Goal: Contribute content: Contribute content

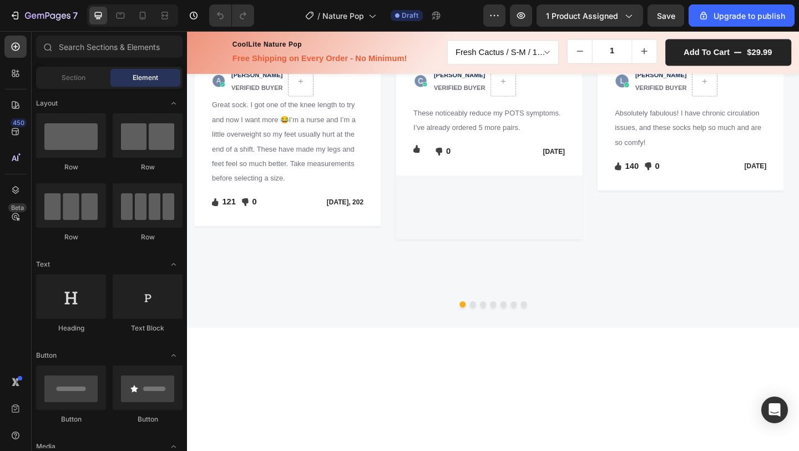
scroll to position [1576, 0]
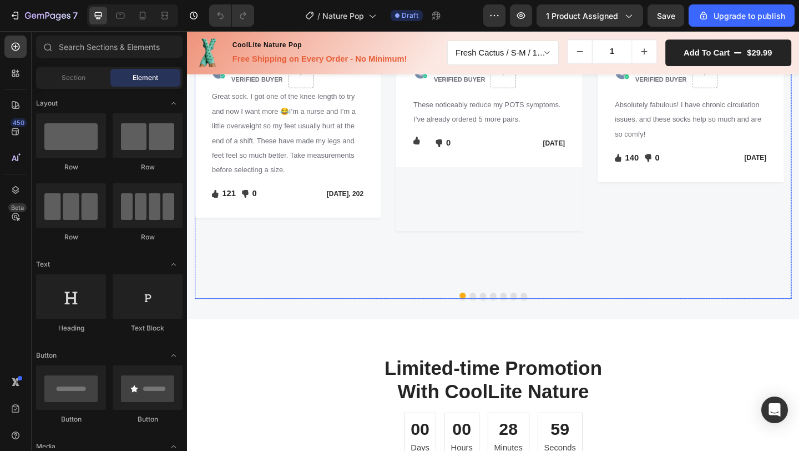
click at [495, 322] on button "Dot" at bounding box center [498, 318] width 7 height 7
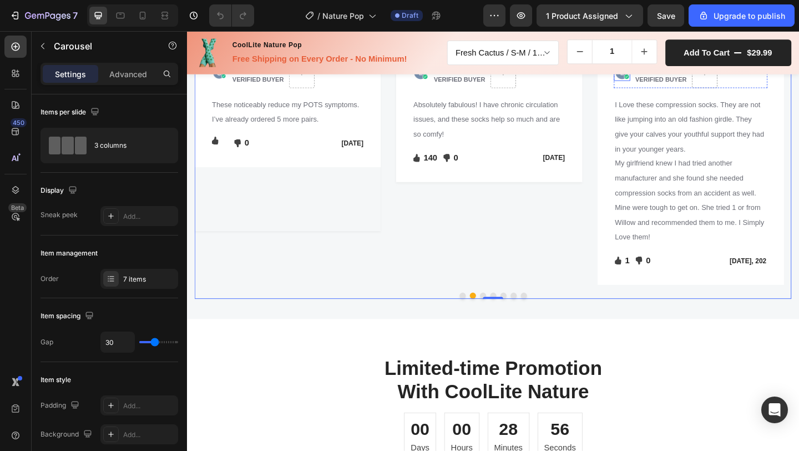
click at [658, 85] on img at bounding box center [661, 76] width 18 height 18
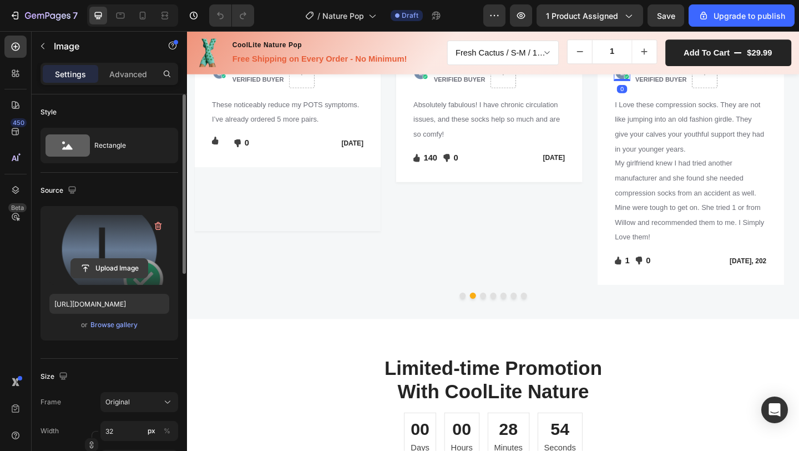
click at [107, 263] on input "file" at bounding box center [109, 268] width 77 height 19
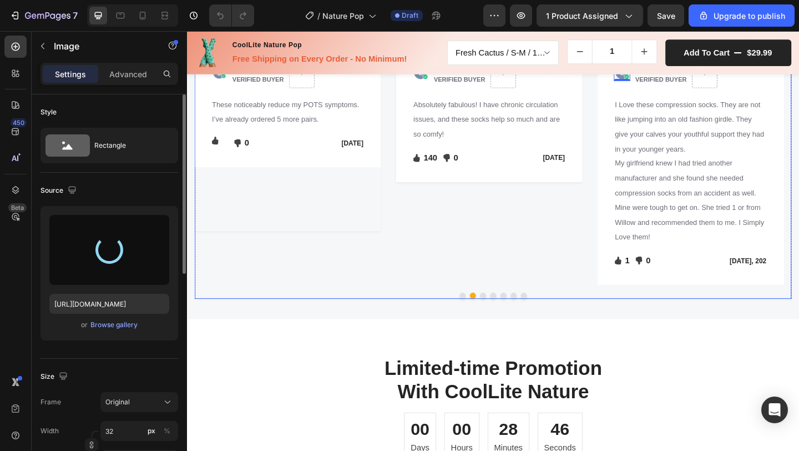
type input "[URL][DOMAIN_NAME]"
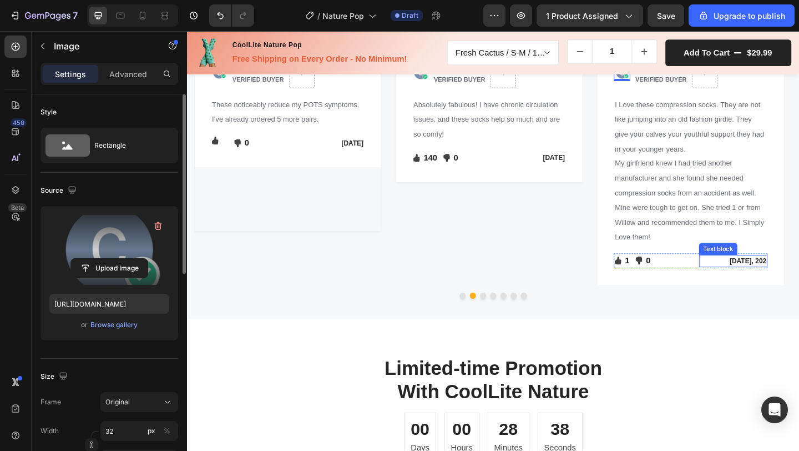
click at [799, 286] on p "[DATE], 202" at bounding box center [782, 280] width 73 height 11
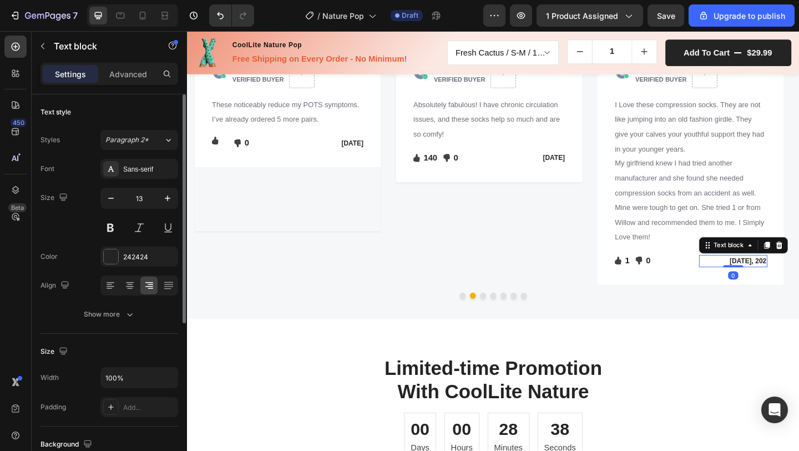
click at [799, 286] on p "[DATE], 202" at bounding box center [782, 280] width 73 height 11
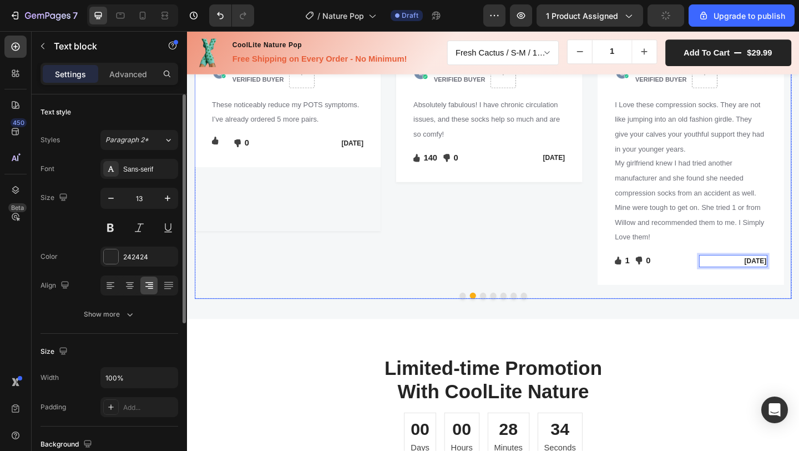
click at [506, 322] on button "Dot" at bounding box center [509, 318] width 7 height 7
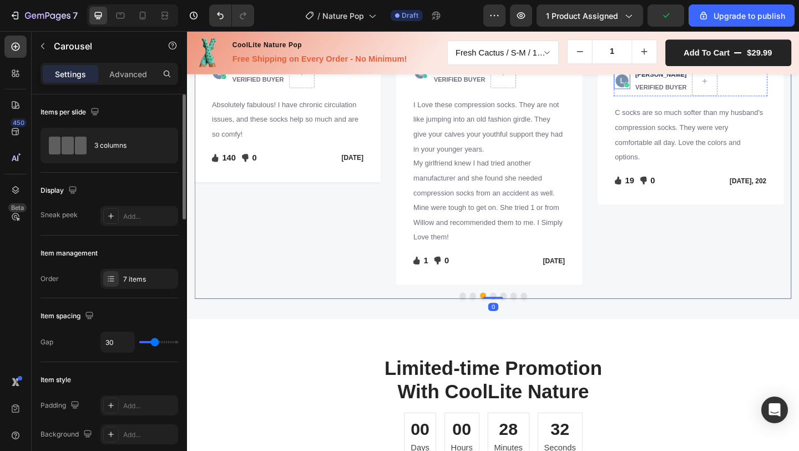
click at [658, 94] on img at bounding box center [661, 85] width 18 height 18
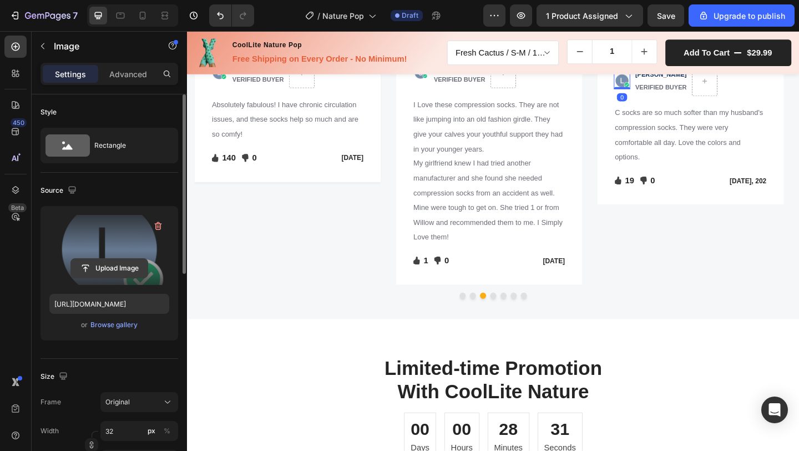
click at [89, 271] on input "file" at bounding box center [109, 268] width 77 height 19
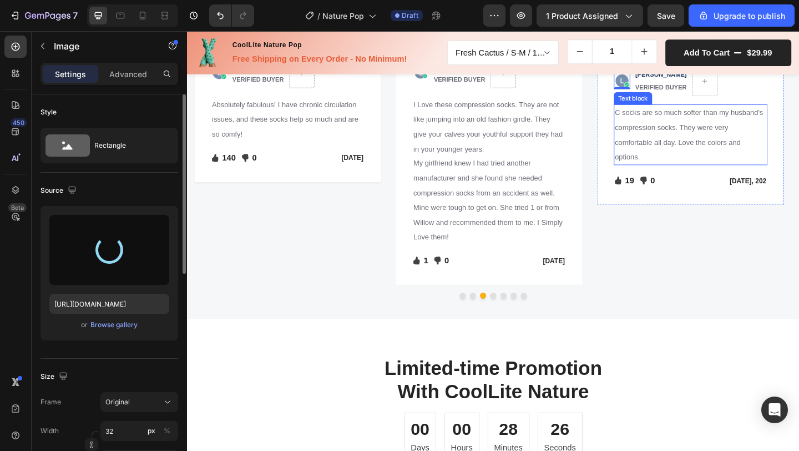
click at [662, 172] on span "C socks are so much softer than my husband's compression socks. They were very …" at bounding box center [734, 143] width 162 height 57
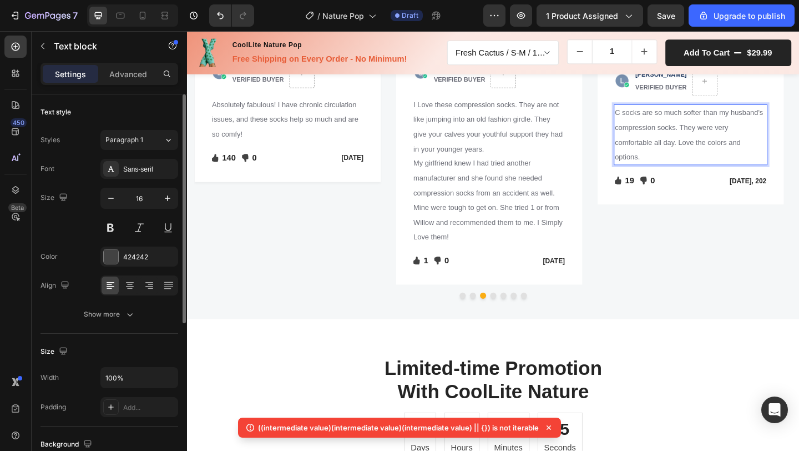
click at [655, 172] on span "C socks are so much softer than my husband's compression socks. They were very …" at bounding box center [734, 143] width 162 height 57
click at [658, 172] on span "C socks are so much softer than my husband's compression socks. They were very …" at bounding box center [734, 143] width 162 height 57
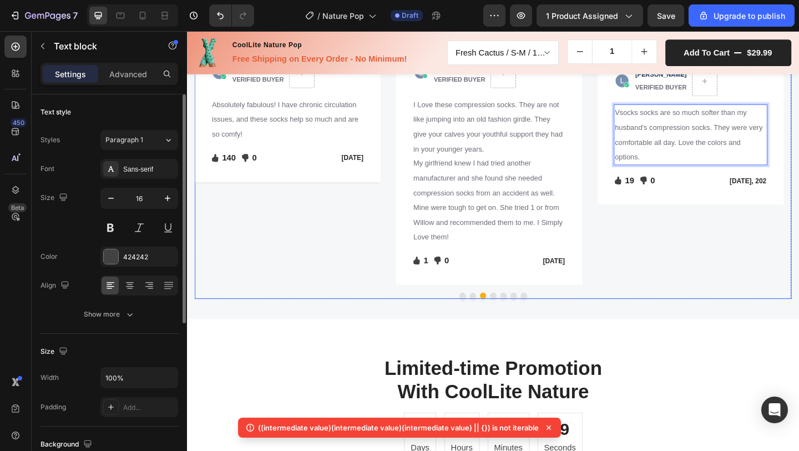
click at [678, 306] on div "Image Image [PERSON_NAME] VERIFIED BUYER Text block Row Vsocks socks are so muc…" at bounding box center [735, 174] width 203 height 265
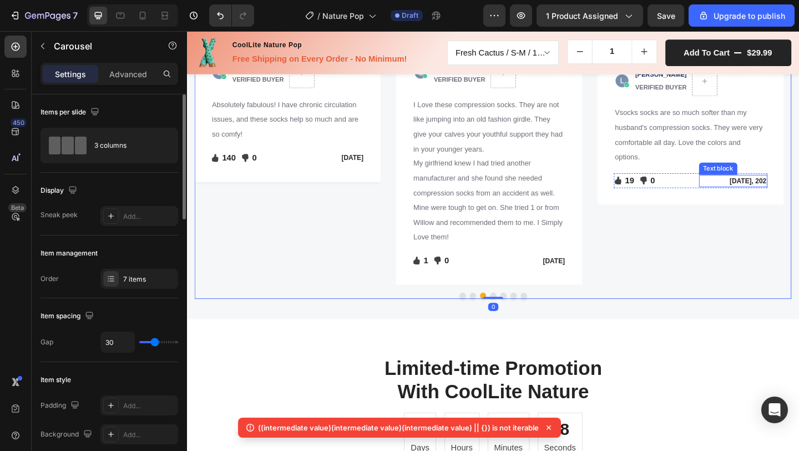
click at [799, 199] on p "[DATE], 202" at bounding box center [782, 193] width 73 height 11
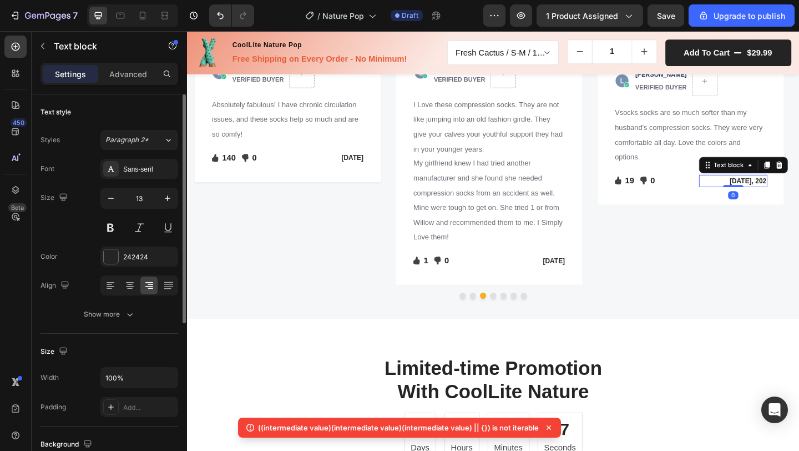
click at [799, 199] on p "[DATE], 202" at bounding box center [782, 193] width 73 height 11
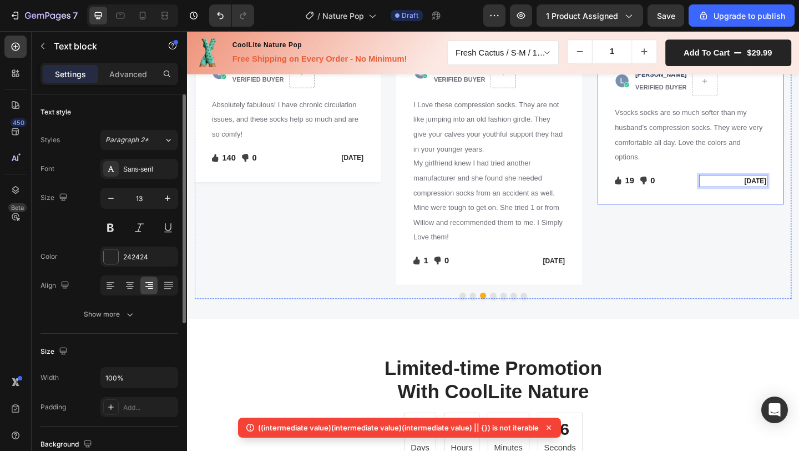
click at [773, 306] on div "Image Image [PERSON_NAME] VERIFIED BUYER Text block Row Vsocks socks are so muc…" at bounding box center [735, 174] width 203 height 265
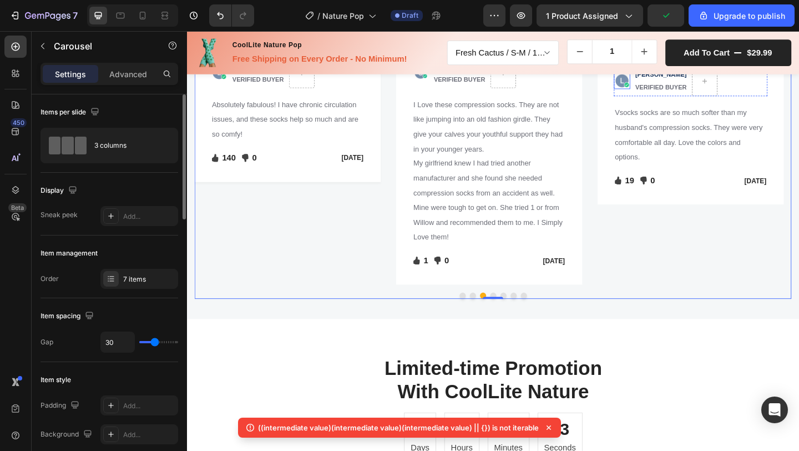
click at [663, 94] on img at bounding box center [661, 85] width 18 height 18
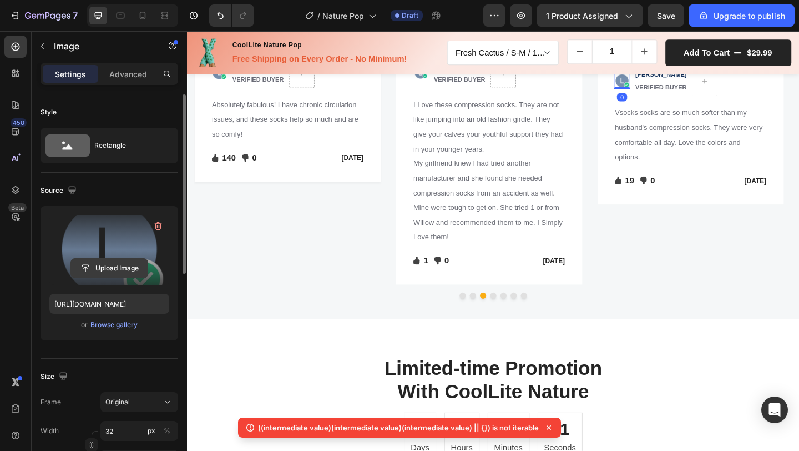
click at [101, 263] on input "file" at bounding box center [109, 268] width 77 height 19
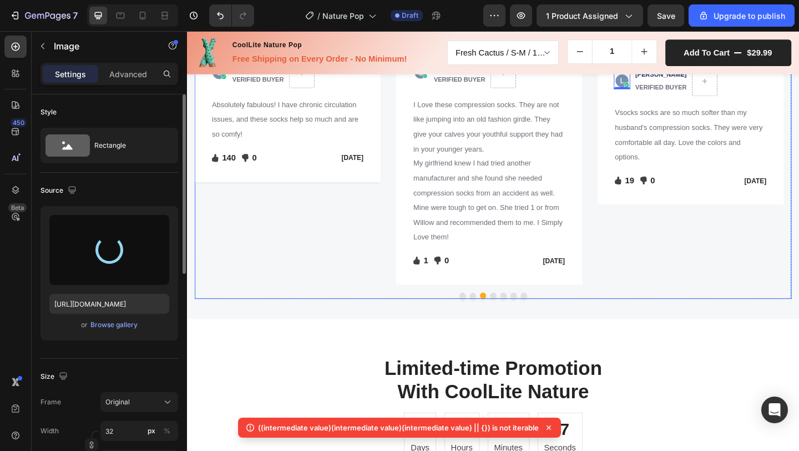
type input "[URL][DOMAIN_NAME]"
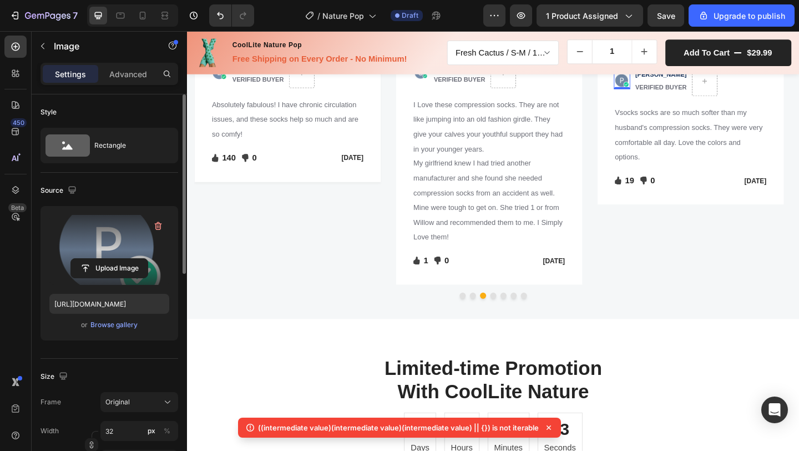
click at [552, 427] on icon at bounding box center [548, 427] width 11 height 11
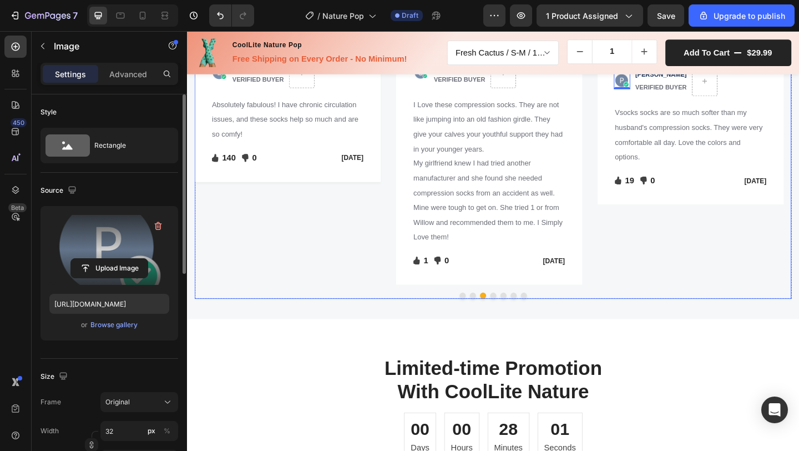
click at [517, 322] on button "Dot" at bounding box center [520, 318] width 7 height 7
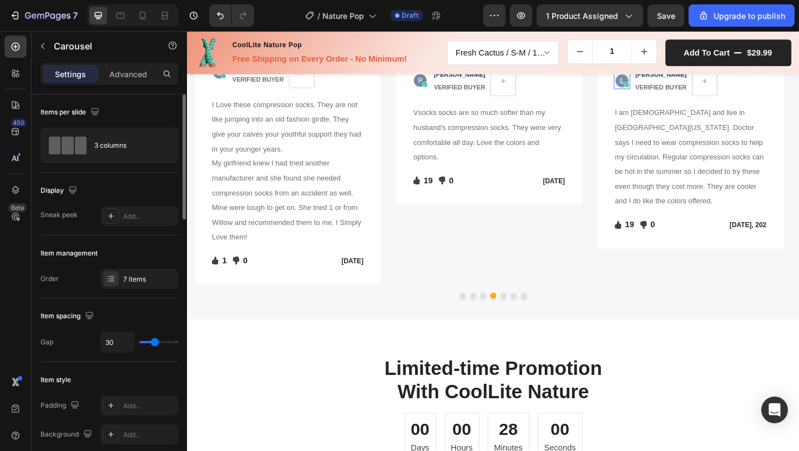
click at [665, 94] on img at bounding box center [661, 85] width 18 height 18
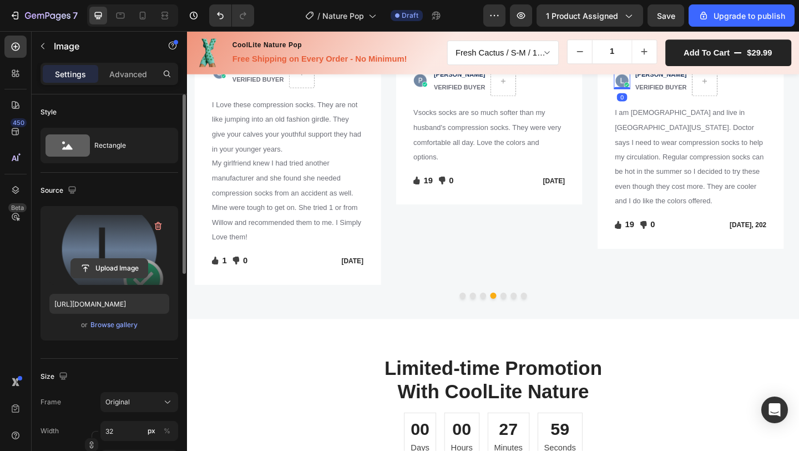
click at [122, 272] on input "file" at bounding box center [109, 268] width 77 height 19
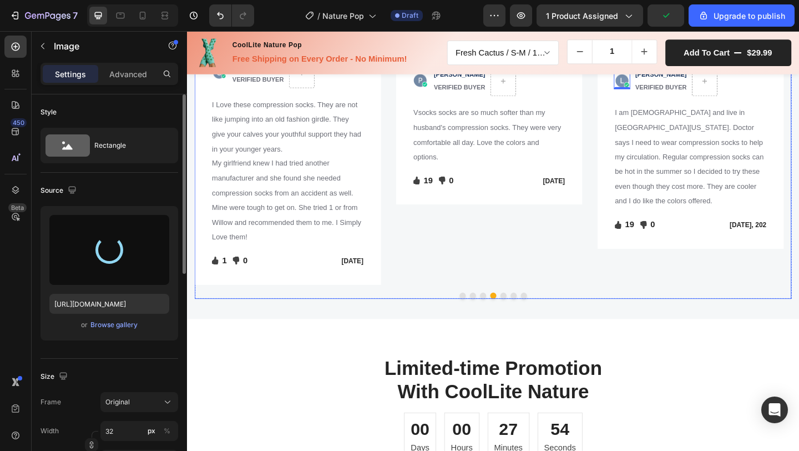
type input "[URL][DOMAIN_NAME]"
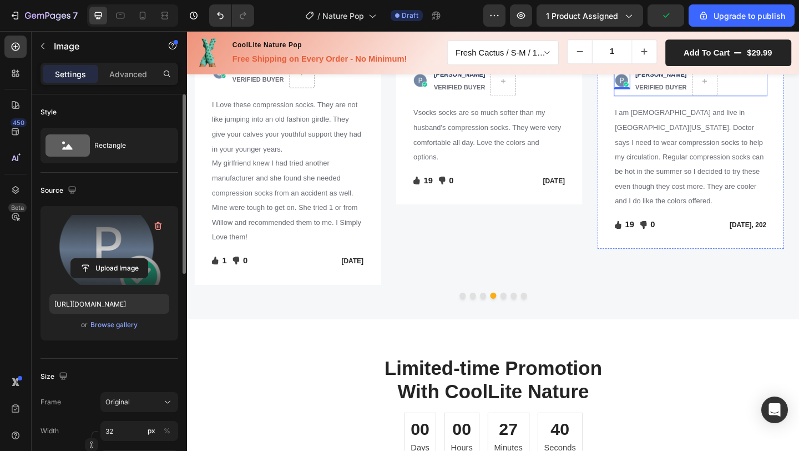
click at [685, 99] on p "VERIFIED BUYER" at bounding box center [703, 92] width 56 height 14
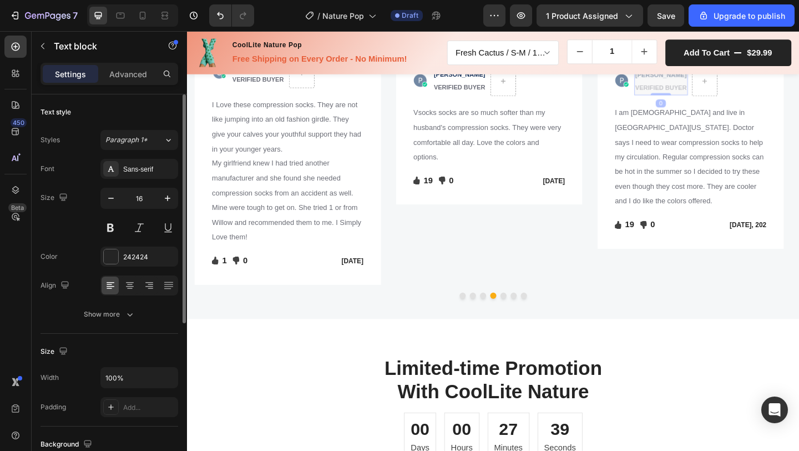
scroll to position [1574, 0]
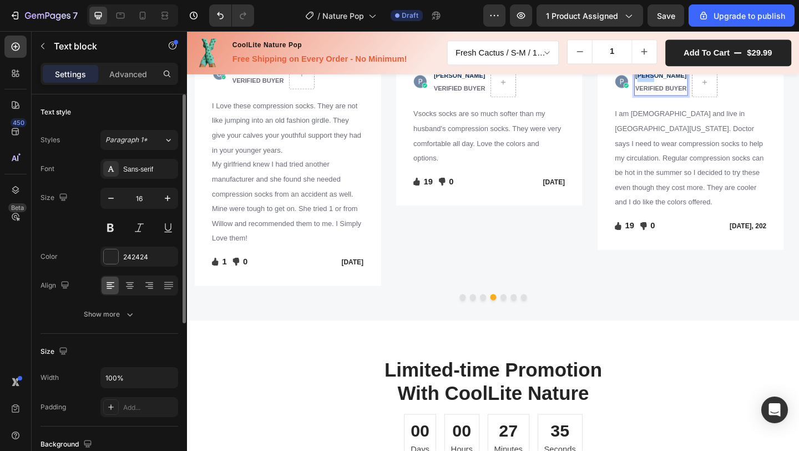
drag, startPoint x: 678, startPoint y: 213, endPoint x: 696, endPoint y: 218, distance: 18.1
click at [696, 84] on span "[PERSON_NAME]" at bounding box center [703, 80] width 56 height 8
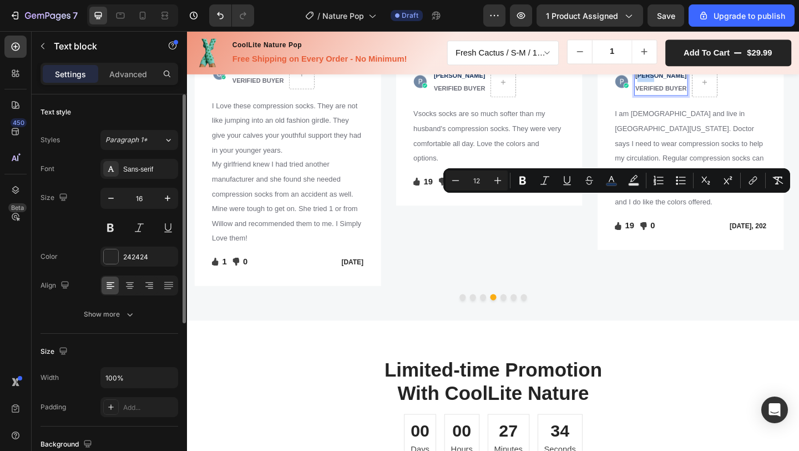
click at [679, 84] on span "[PERSON_NAME]" at bounding box center [703, 80] width 56 height 8
drag, startPoint x: 677, startPoint y: 215, endPoint x: 730, endPoint y: 231, distance: 55.5
click at [730, 102] on div "[PERSON_NAME] VERIFIED BUYER" at bounding box center [703, 87] width 58 height 30
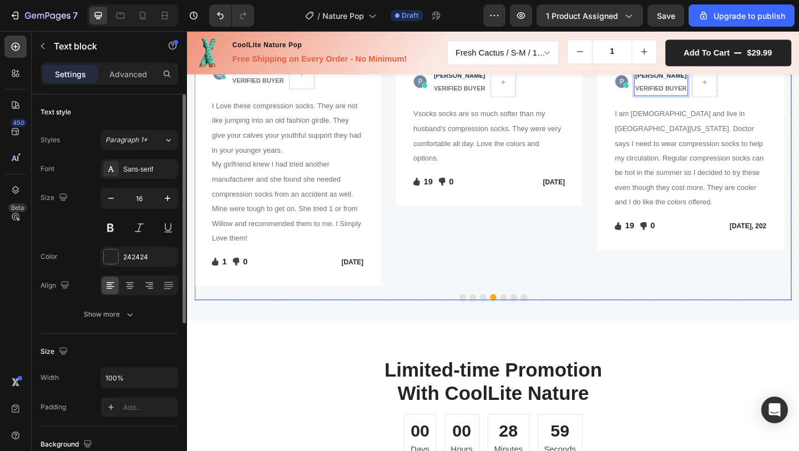
click at [622, 308] on div "Image Icon Icon Icon Icon Icon Icon List Hoz Row Row Image [PERSON_NAME] VERIFI…" at bounding box center [520, 175] width 650 height 265
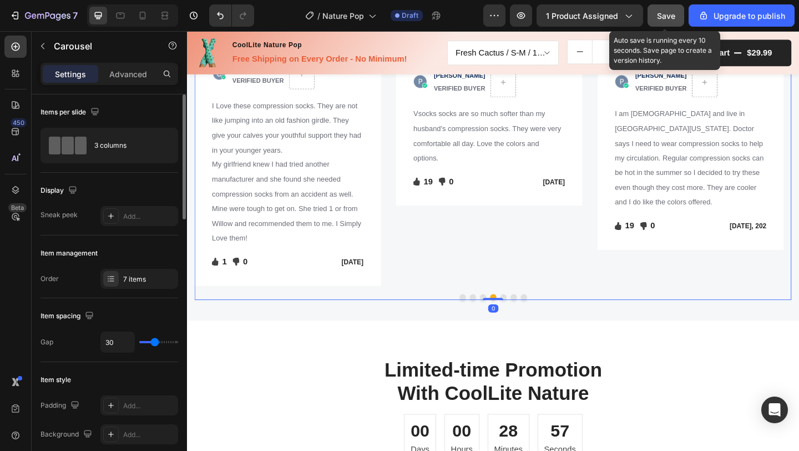
click at [667, 13] on span "Save" at bounding box center [666, 15] width 18 height 9
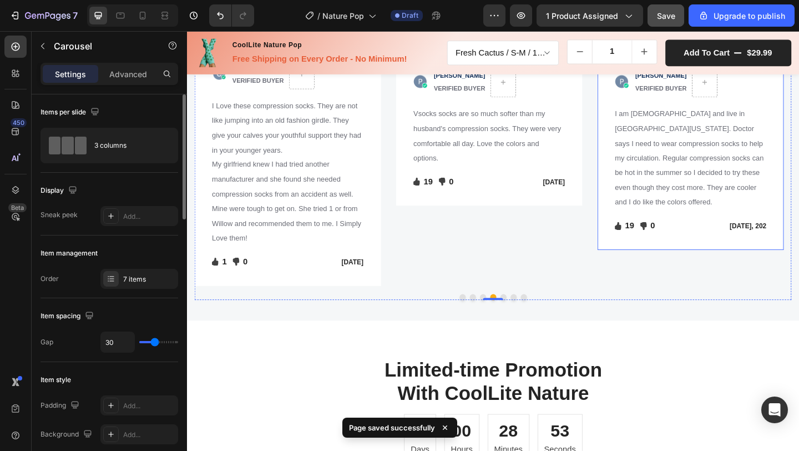
click at [799, 249] on p "[DATE], 202" at bounding box center [782, 243] width 73 height 11
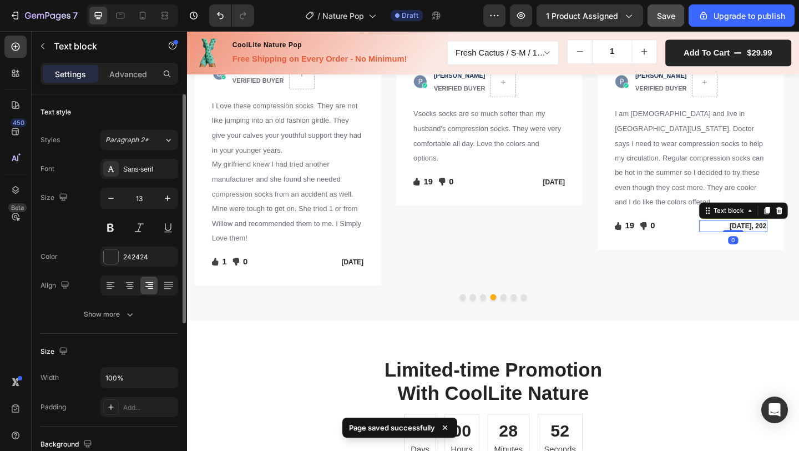
click at [799, 249] on p "[DATE], 202" at bounding box center [782, 243] width 73 height 11
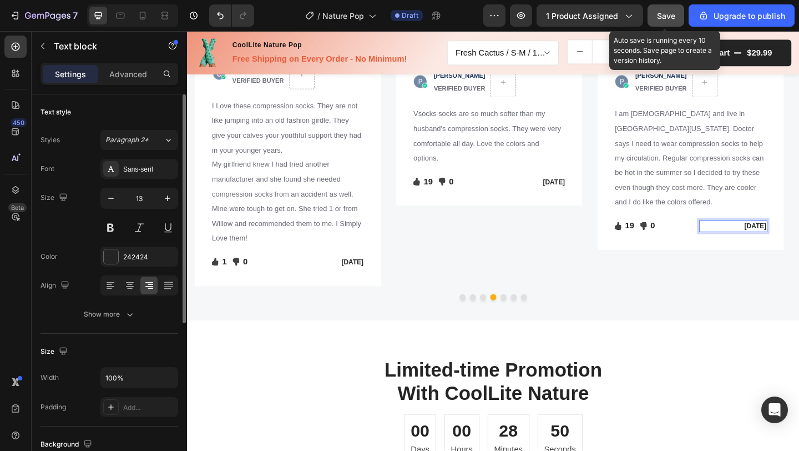
click at [670, 15] on span "Save" at bounding box center [666, 15] width 18 height 9
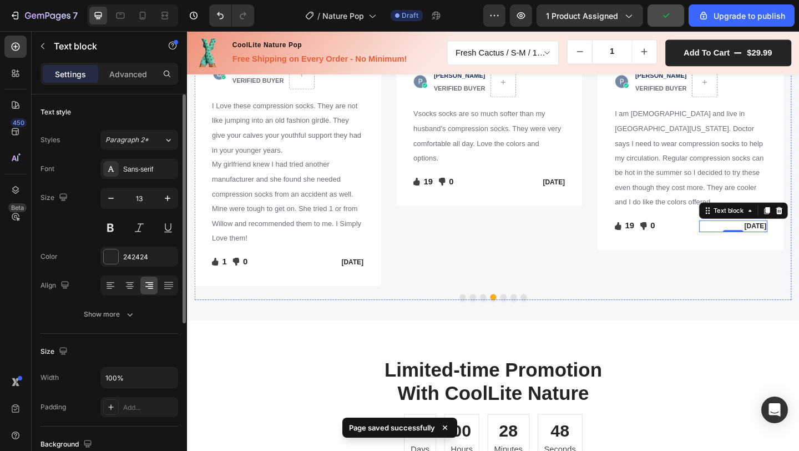
click at [726, 43] on img at bounding box center [735, 43] width 203 height 0
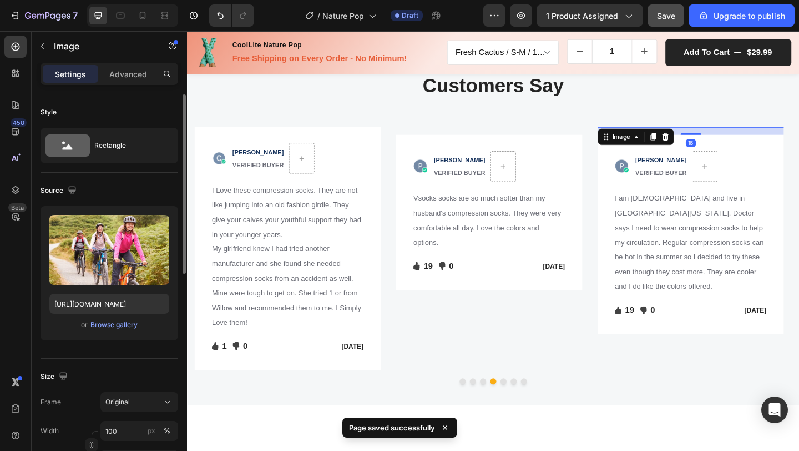
scroll to position [1481, 0]
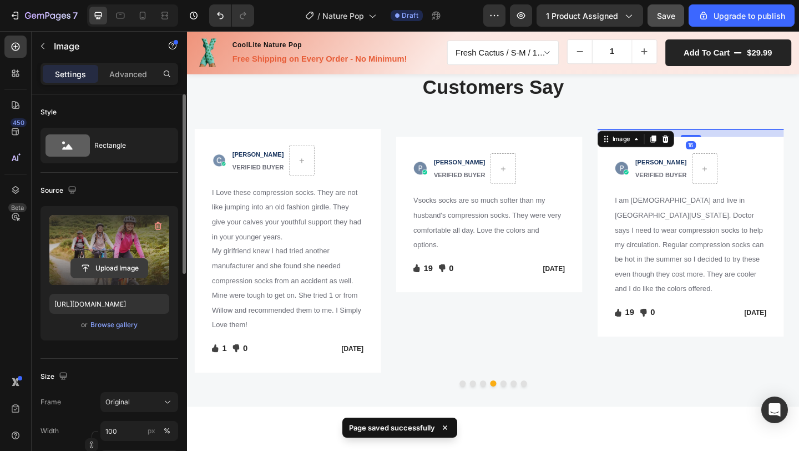
click at [117, 276] on input "file" at bounding box center [109, 268] width 77 height 19
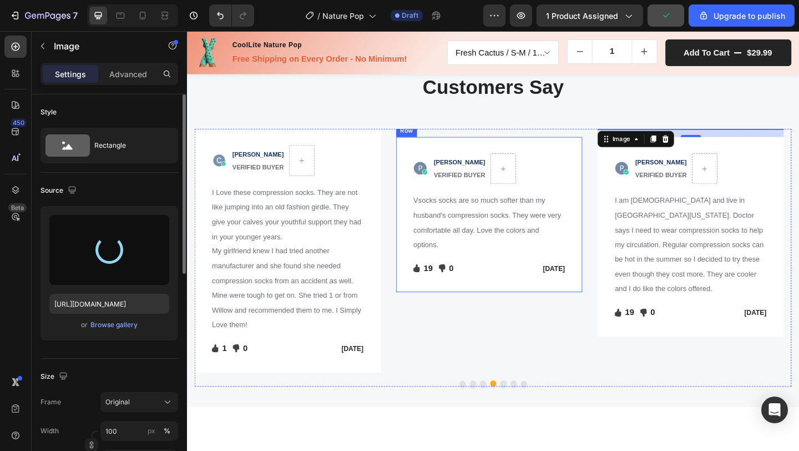
type input "[URL][DOMAIN_NAME]"
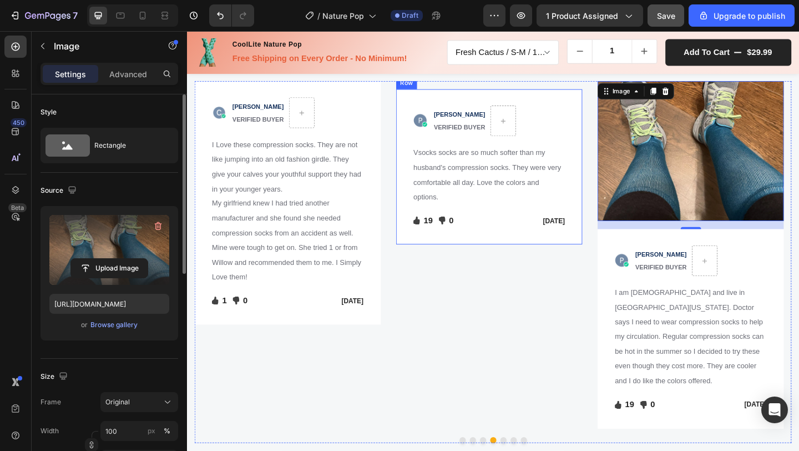
scroll to position [1537, 0]
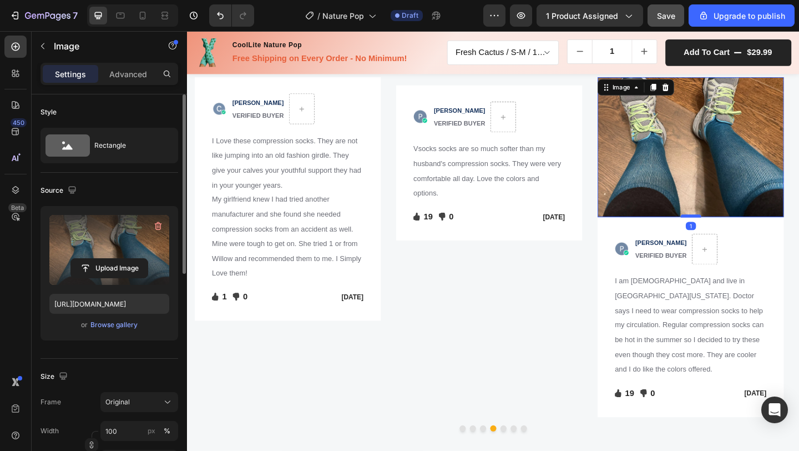
drag, startPoint x: 739, startPoint y: 240, endPoint x: 739, endPoint y: 231, distance: 8.3
click at [739, 231] on div at bounding box center [735, 231] width 22 height 3
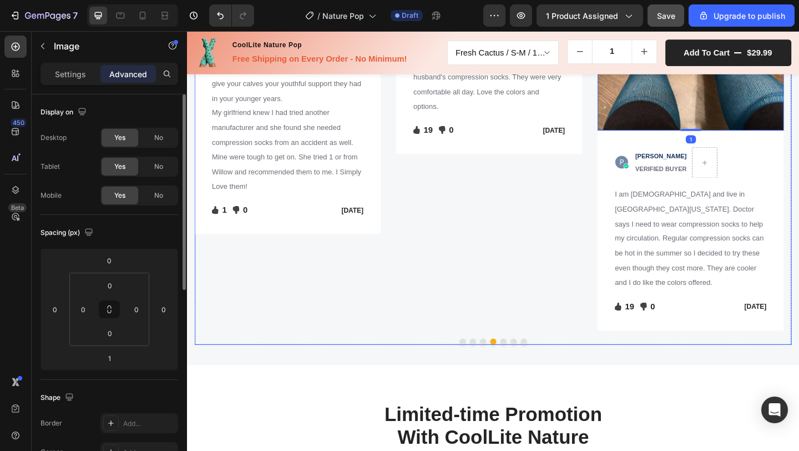
scroll to position [1637, 0]
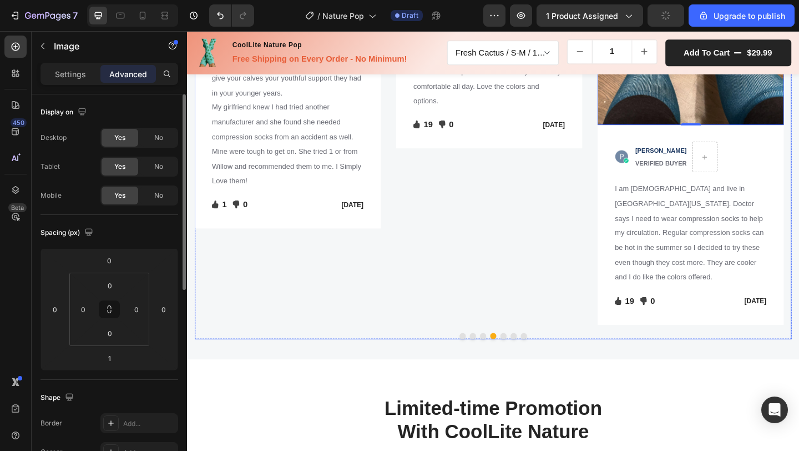
click at [484, 366] on button "Dot" at bounding box center [487, 362] width 7 height 7
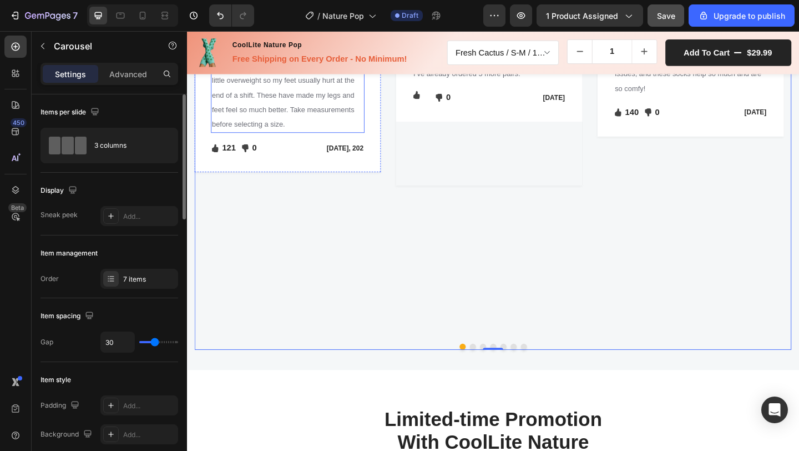
scroll to position [1628, 0]
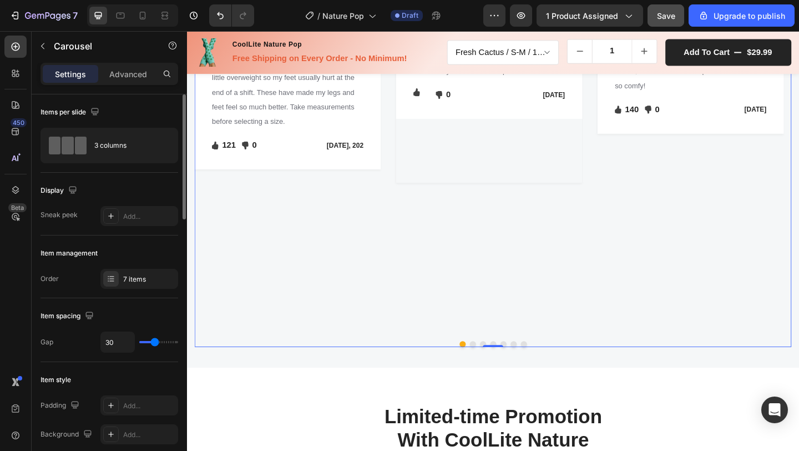
click at [528, 375] on button "Dot" at bounding box center [531, 371] width 7 height 7
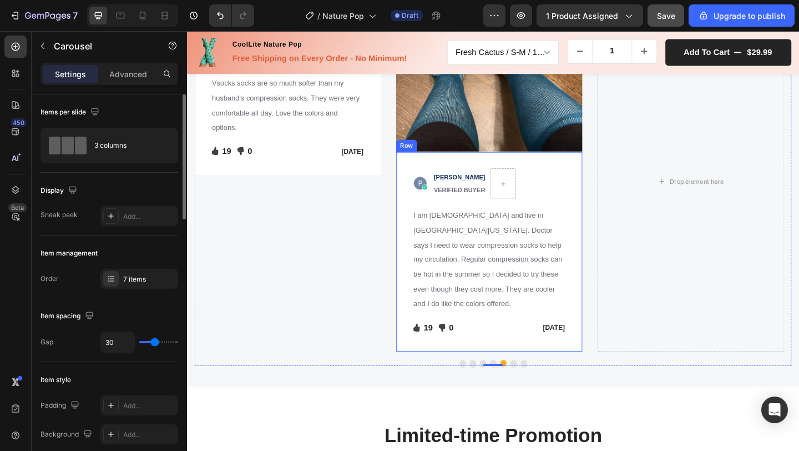
scroll to position [1613, 0]
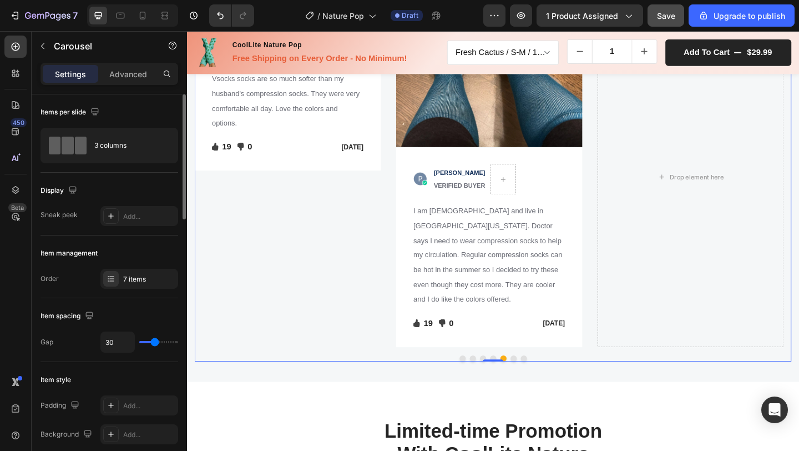
click at [484, 390] on button "Dot" at bounding box center [487, 387] width 7 height 7
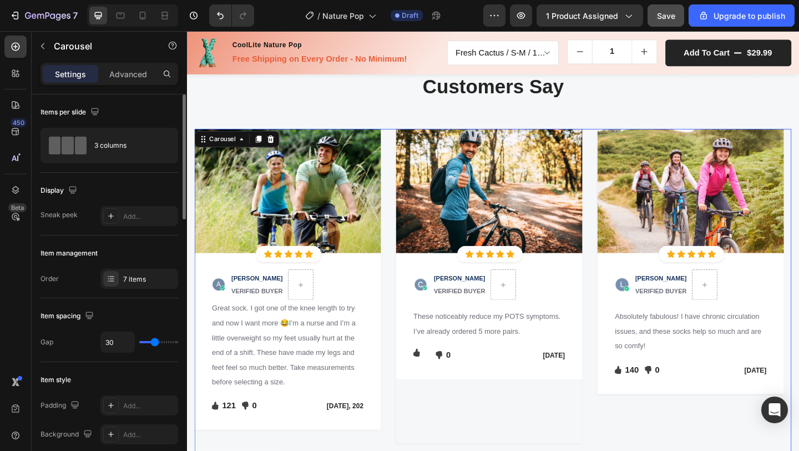
scroll to position [1460, 0]
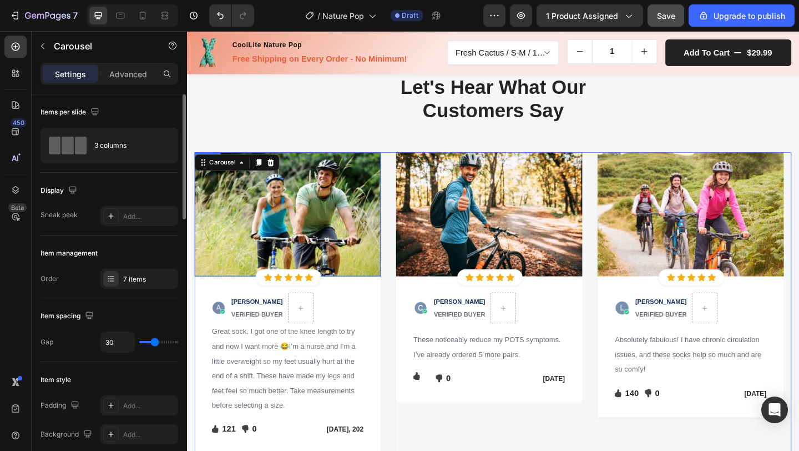
click at [290, 212] on img at bounding box center [296, 230] width 203 height 135
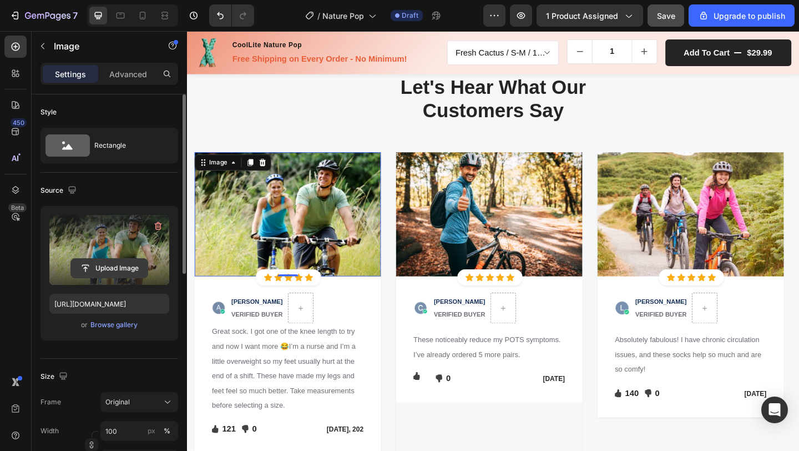
click at [120, 262] on input "file" at bounding box center [109, 268] width 77 height 19
type input "C:\fakepath\A55bafebef5ff4e84b2463e6e665899ce0.jpg_.webp.avif"
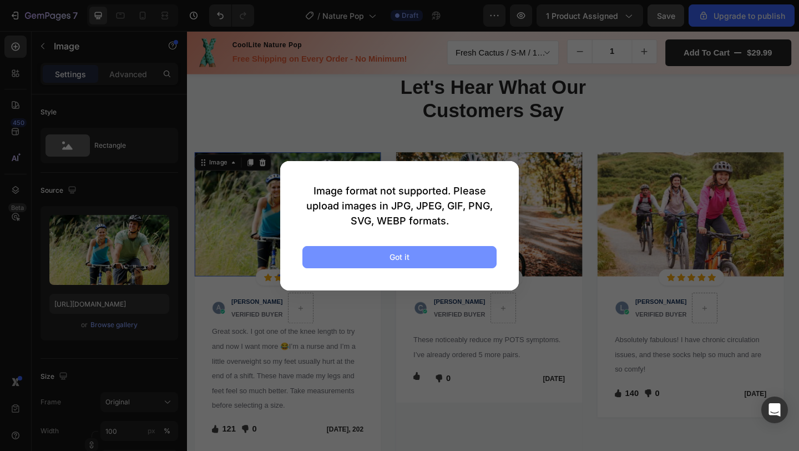
click at [469, 259] on button "Got it" at bounding box center [400, 257] width 194 height 22
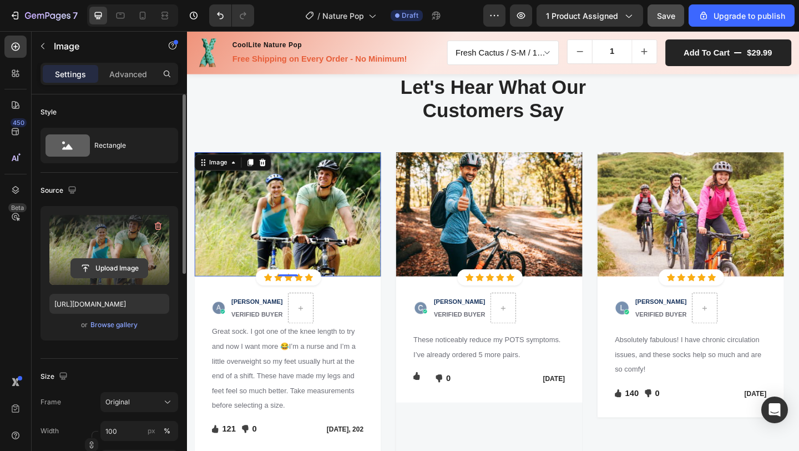
click at [111, 265] on input "file" at bounding box center [109, 268] width 77 height 19
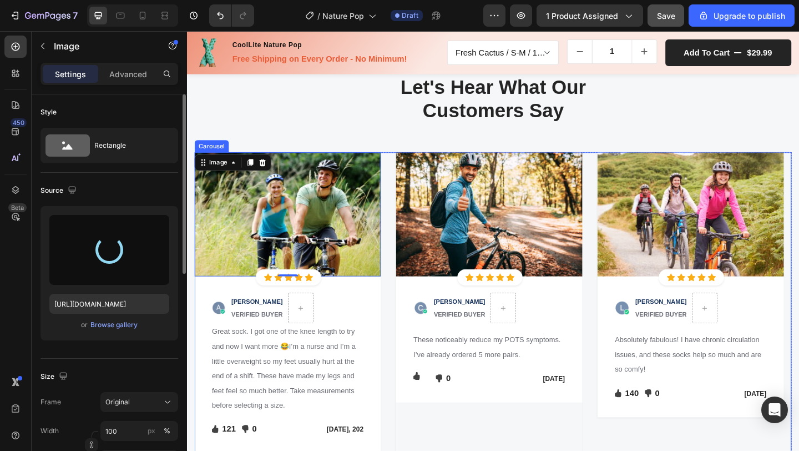
type input "[URL][DOMAIN_NAME]"
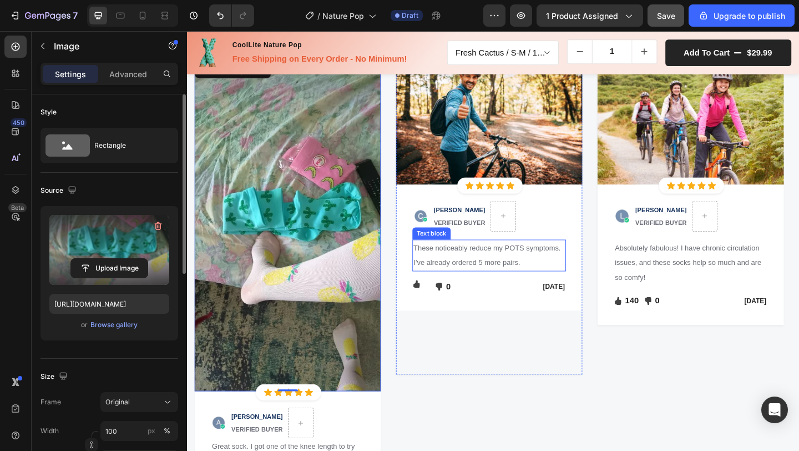
scroll to position [1551, 0]
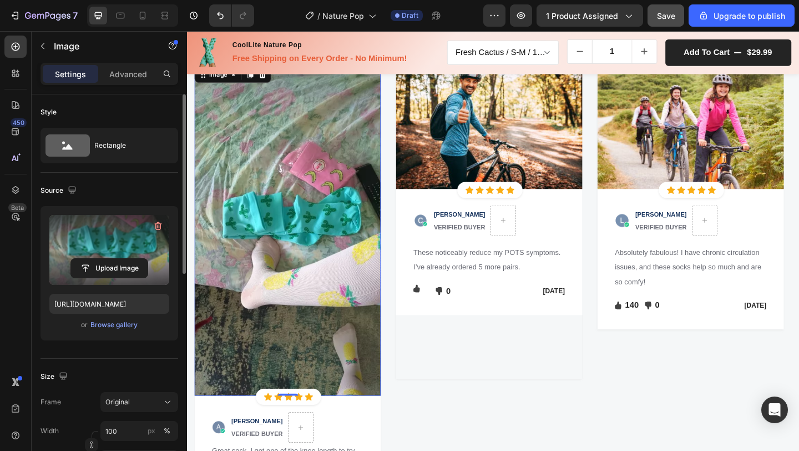
click at [232, 174] on img at bounding box center [296, 247] width 203 height 360
click at [129, 132] on div "Rectangle" at bounding box center [110, 146] width 138 height 36
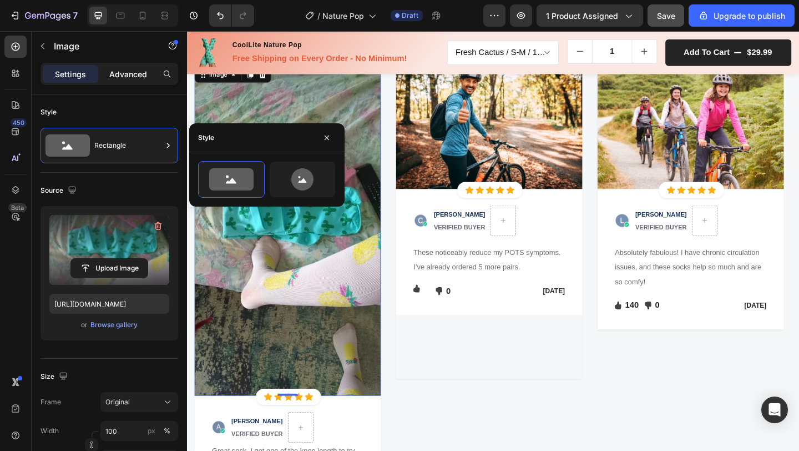
click at [125, 73] on p "Advanced" at bounding box center [128, 74] width 38 height 12
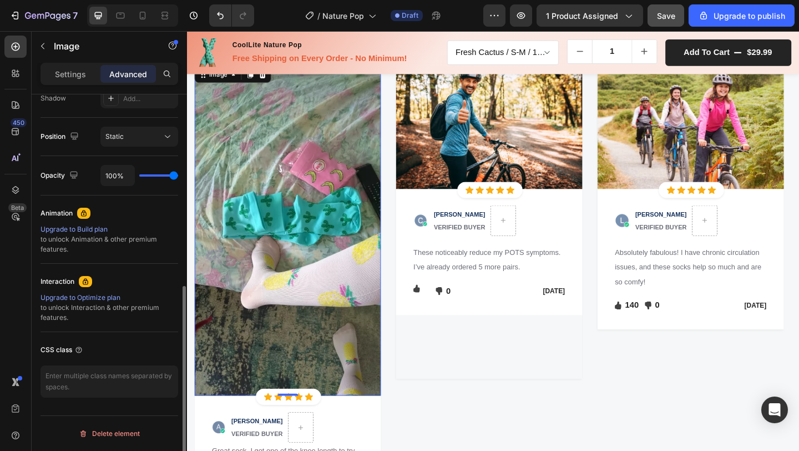
scroll to position [382, 0]
click at [165, 142] on icon at bounding box center [167, 137] width 11 height 11
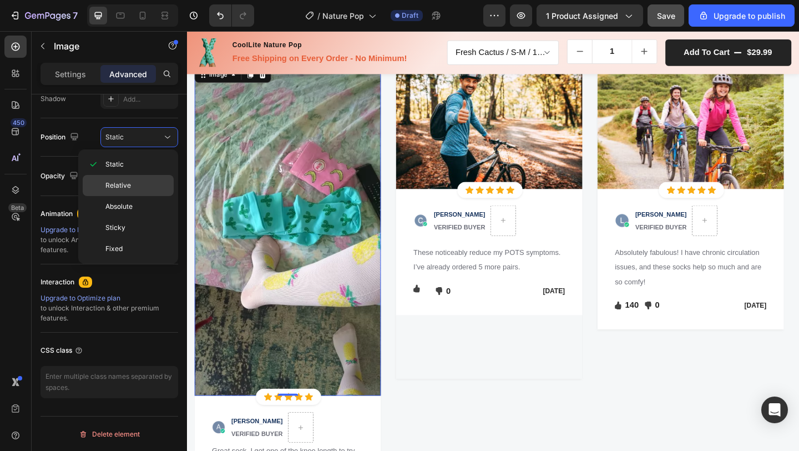
click at [128, 180] on span "Relative" at bounding box center [118, 185] width 26 height 10
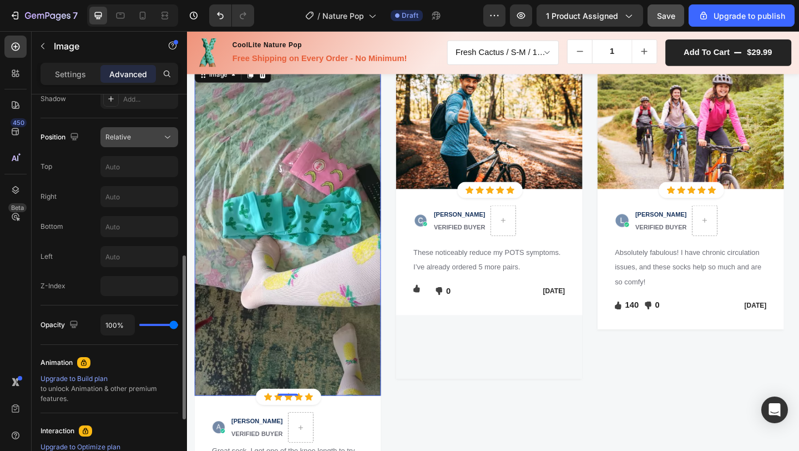
click at [141, 142] on div "Relative" at bounding box center [139, 137] width 68 height 11
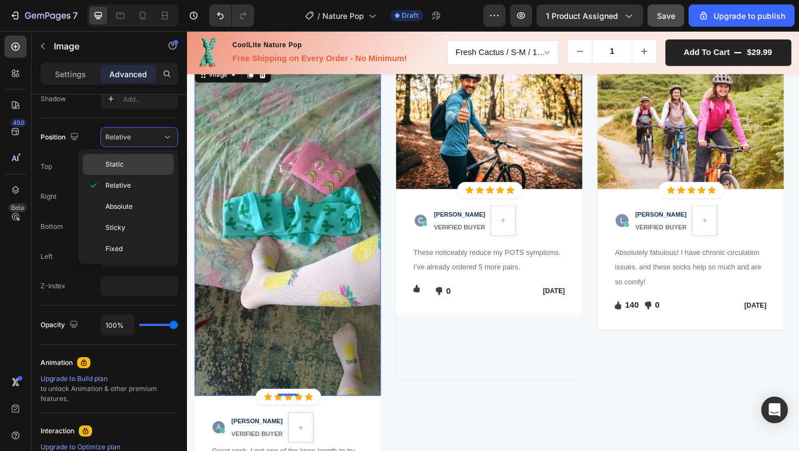
click at [119, 172] on div "Static" at bounding box center [128, 164] width 91 height 21
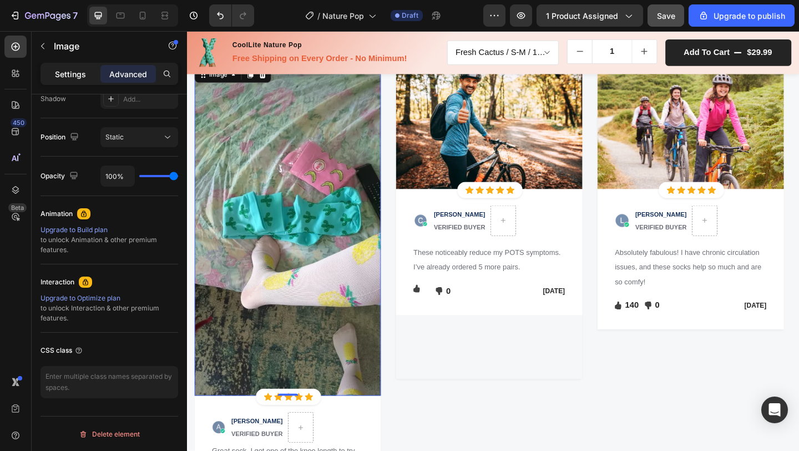
click at [75, 73] on p "Settings" at bounding box center [70, 74] width 31 height 12
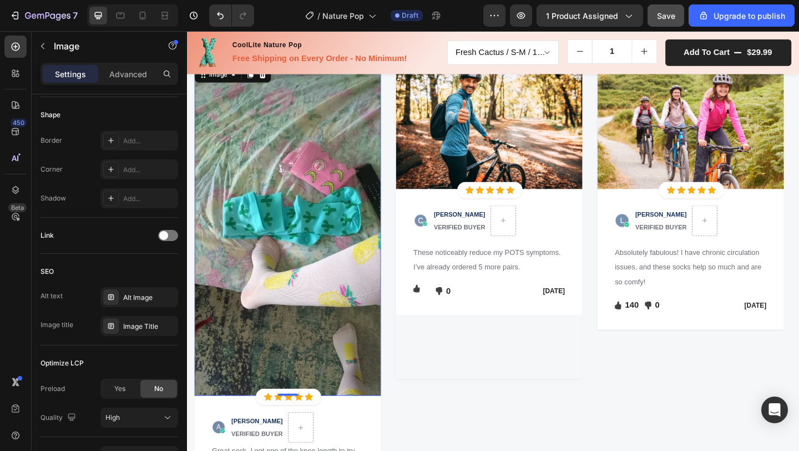
click at [240, 190] on img at bounding box center [296, 247] width 203 height 360
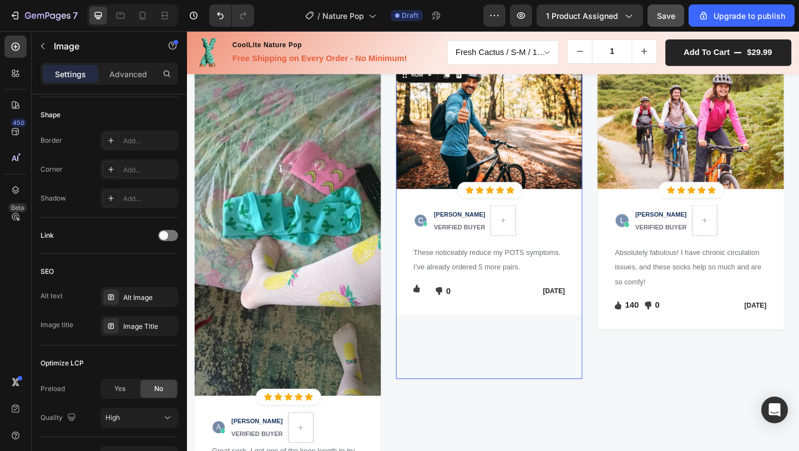
click at [437, 373] on div "Image Icon Icon Icon Icon Icon Icon List Hoz Row Row Image [PERSON_NAME] VERIFI…" at bounding box center [516, 237] width 203 height 341
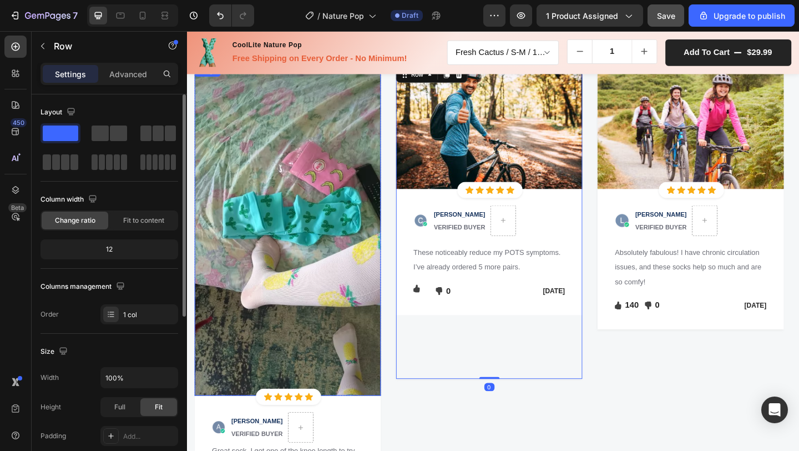
click at [359, 360] on img at bounding box center [296, 247] width 203 height 360
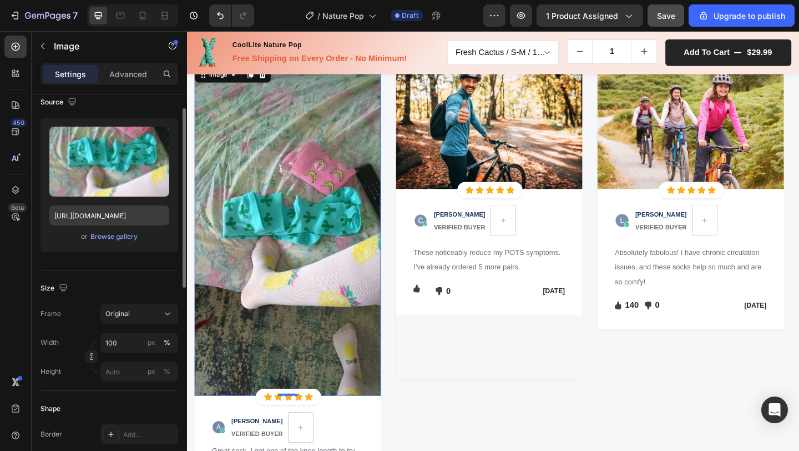
scroll to position [92, 0]
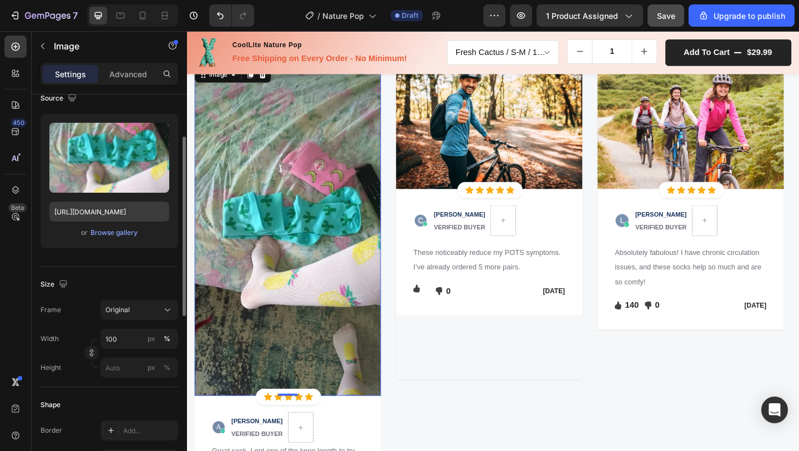
click at [143, 304] on button "Original" at bounding box center [139, 310] width 78 height 20
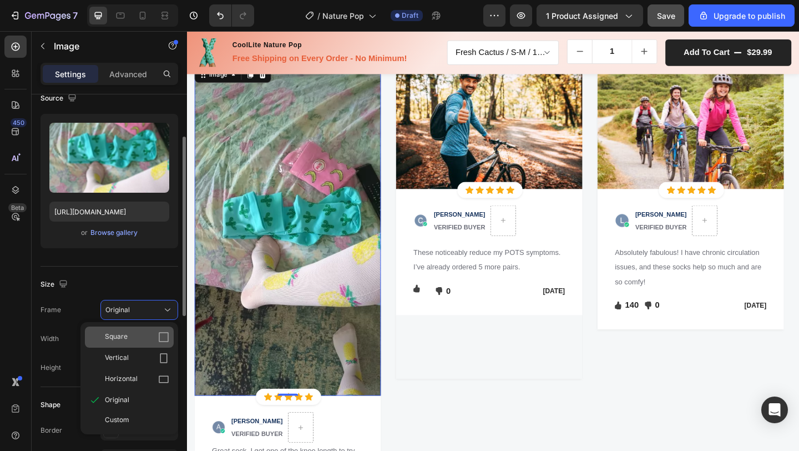
click at [130, 341] on div "Square" at bounding box center [137, 336] width 64 height 11
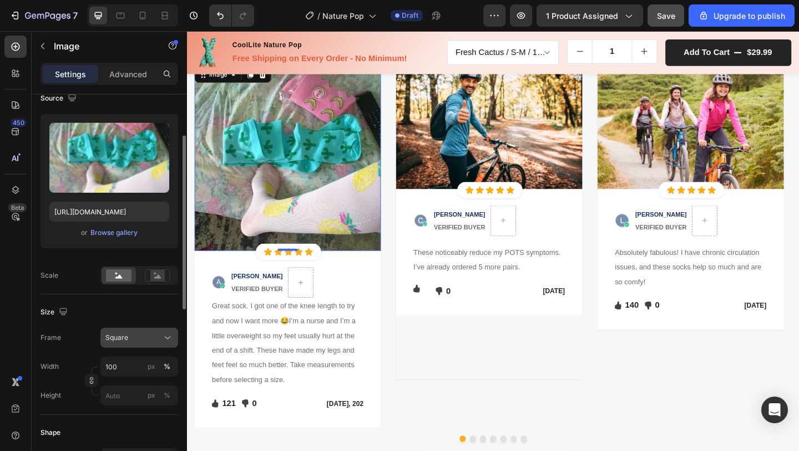
click at [120, 338] on span "Square" at bounding box center [116, 338] width 23 height 10
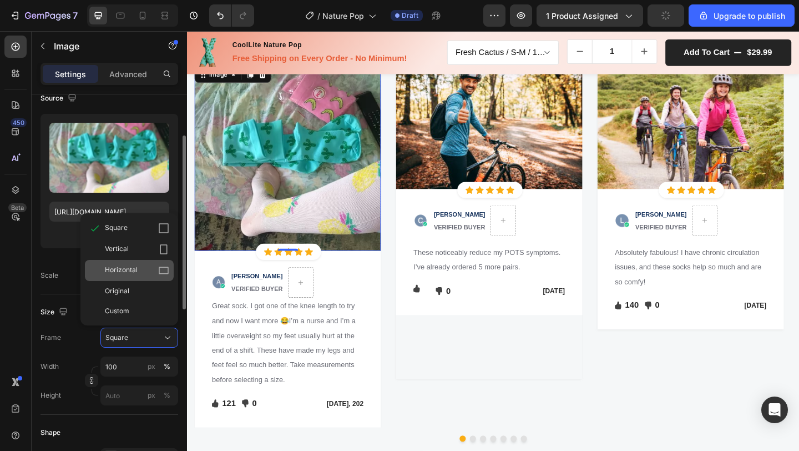
click at [144, 269] on div "Horizontal" at bounding box center [137, 270] width 64 height 11
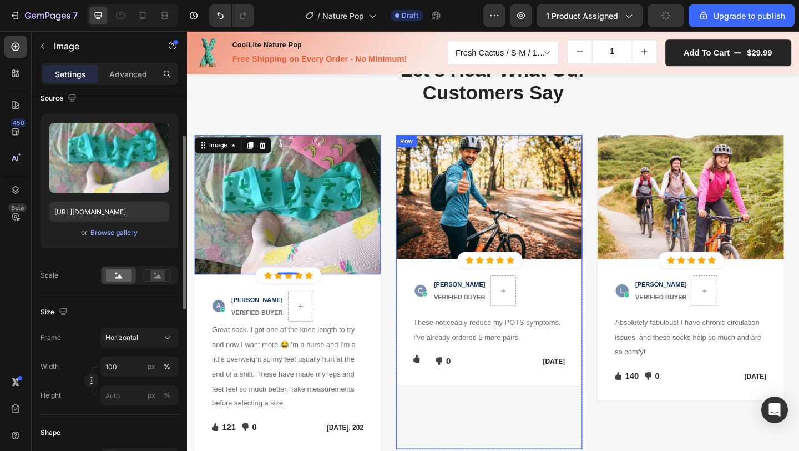
scroll to position [1438, 0]
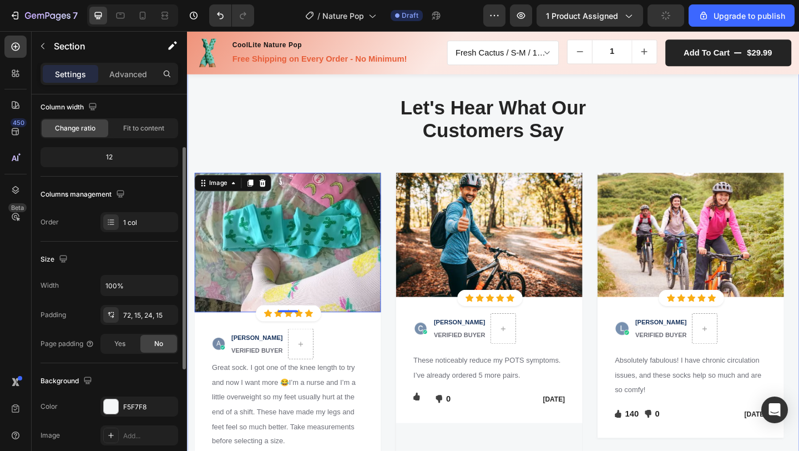
click at [329, 163] on div "Let's Hear What Our Customers Say Heading Row Image 0 Icon Icon Icon Icon Icon …" at bounding box center [520, 340] width 650 height 478
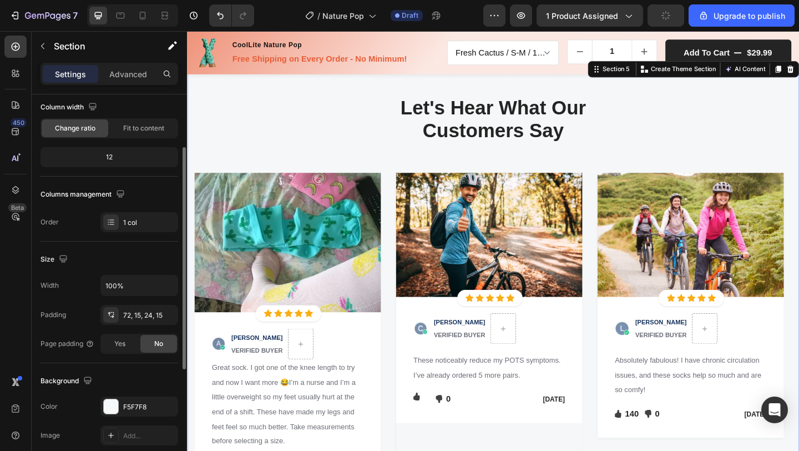
scroll to position [0, 0]
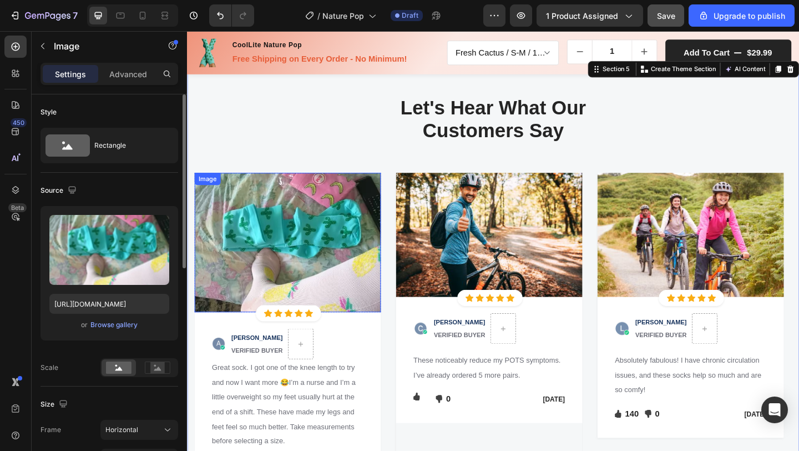
click at [310, 242] on img at bounding box center [296, 261] width 203 height 152
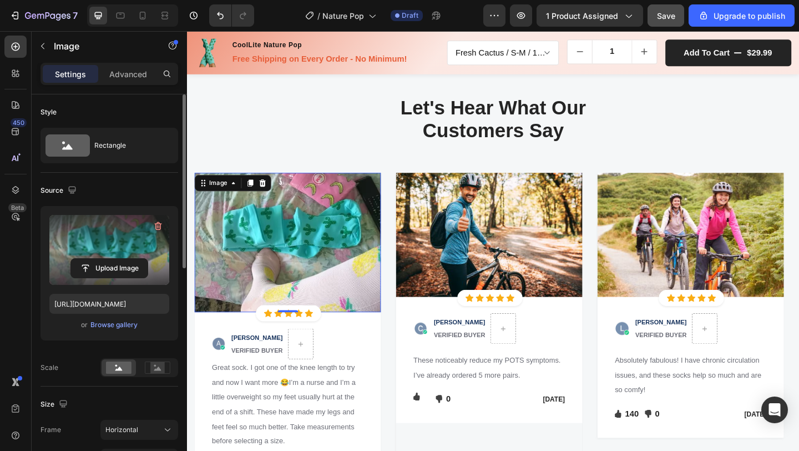
drag, startPoint x: 134, startPoint y: 245, endPoint x: 127, endPoint y: 225, distance: 20.7
click at [127, 225] on label at bounding box center [109, 250] width 120 height 70
click at [127, 259] on input "file" at bounding box center [109, 268] width 77 height 19
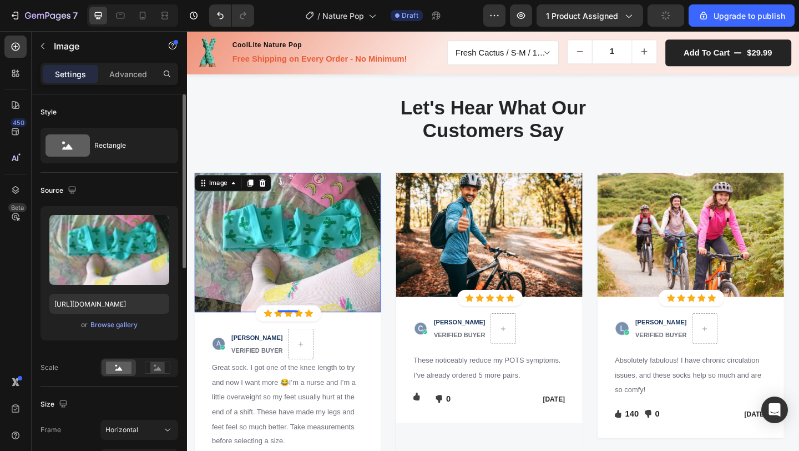
click at [158, 366] on icon at bounding box center [157, 368] width 7 height 4
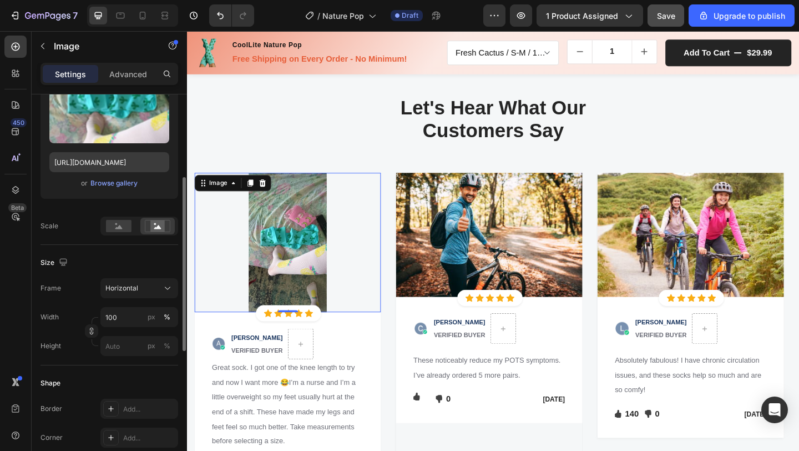
scroll to position [170, 0]
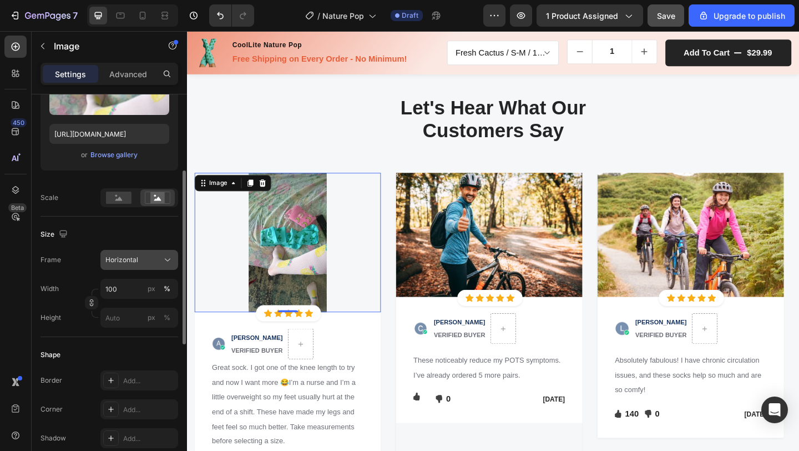
click at [130, 267] on button "Horizontal" at bounding box center [139, 260] width 78 height 20
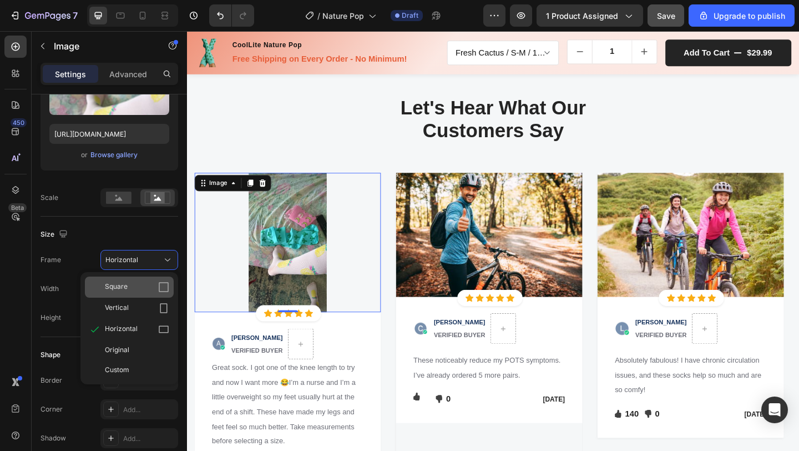
click at [119, 293] on div "Square" at bounding box center [129, 286] width 89 height 21
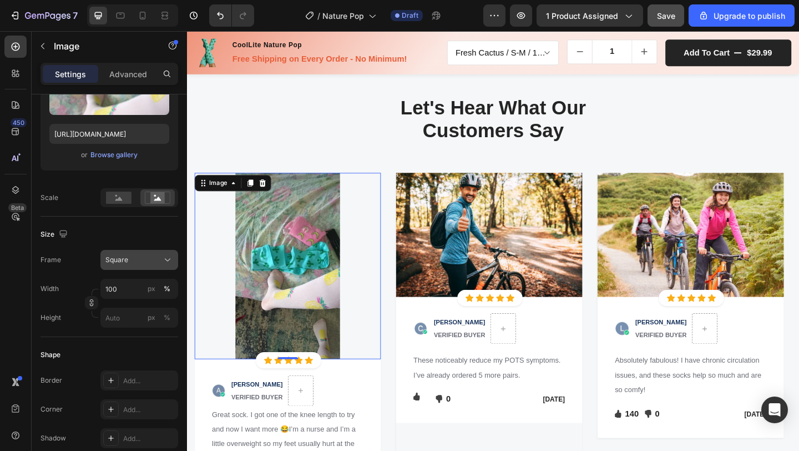
click at [142, 260] on div "Square" at bounding box center [132, 260] width 54 height 10
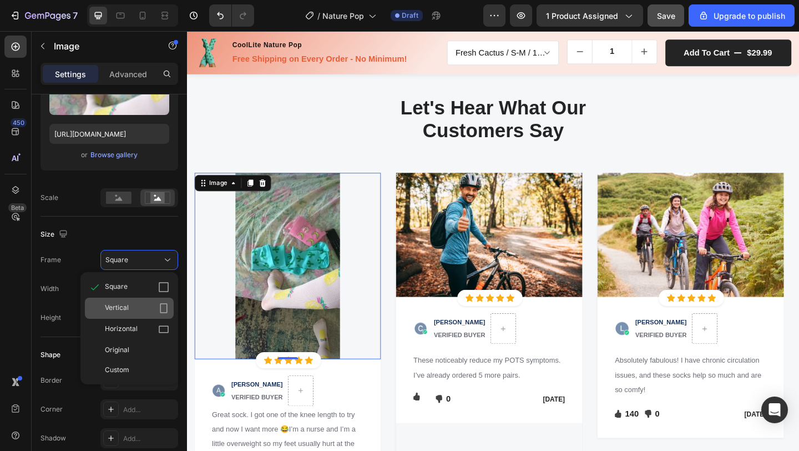
click at [135, 301] on div "Vertical" at bounding box center [129, 308] width 89 height 21
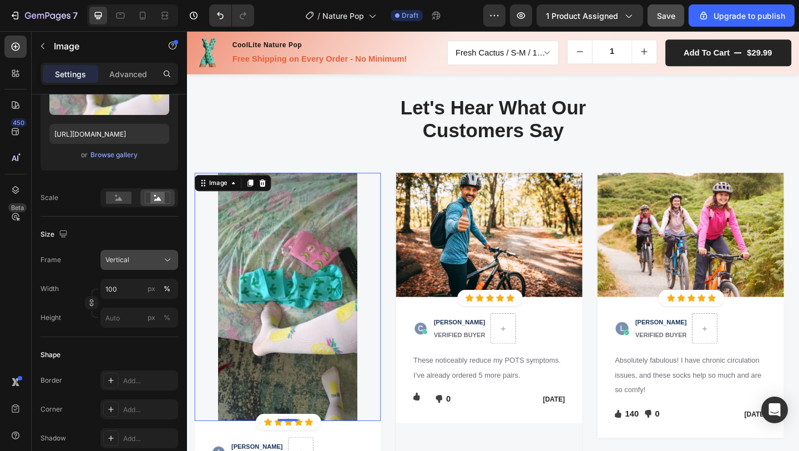
click at [148, 255] on div "Vertical" at bounding box center [132, 260] width 54 height 10
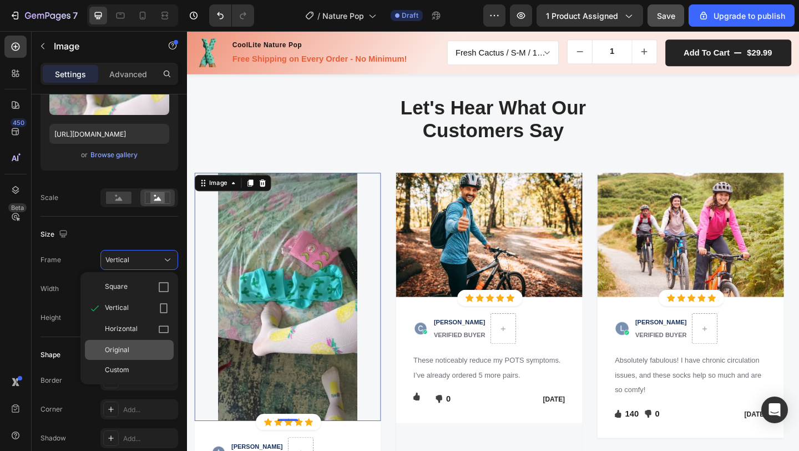
click at [126, 356] on div "Original" at bounding box center [129, 350] width 89 height 20
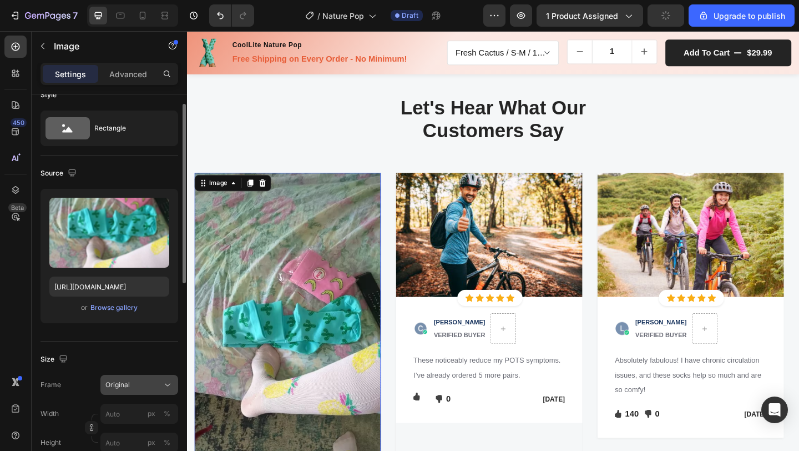
scroll to position [18, 0]
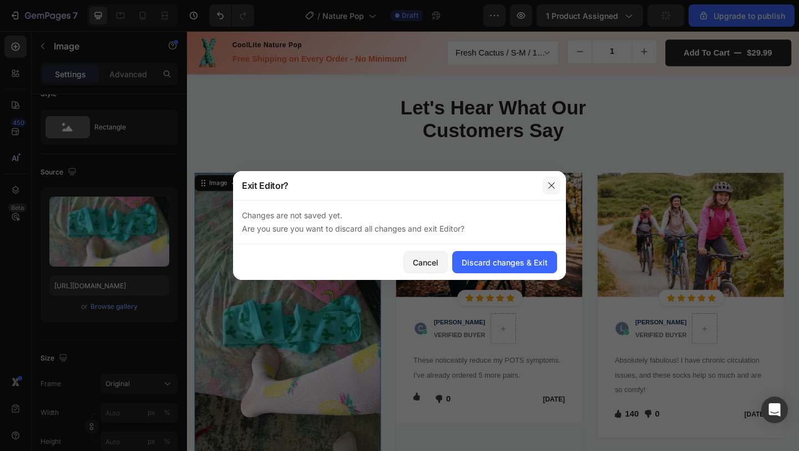
click at [550, 188] on icon "button" at bounding box center [551, 185] width 9 height 9
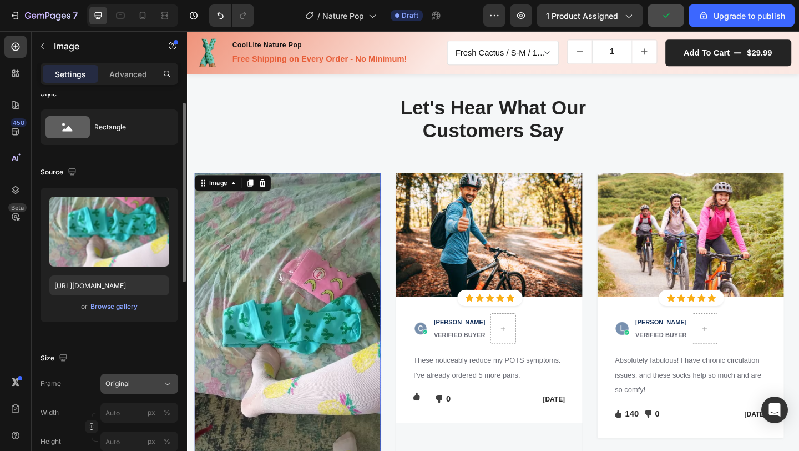
click at [140, 375] on button "Original" at bounding box center [139, 384] width 78 height 20
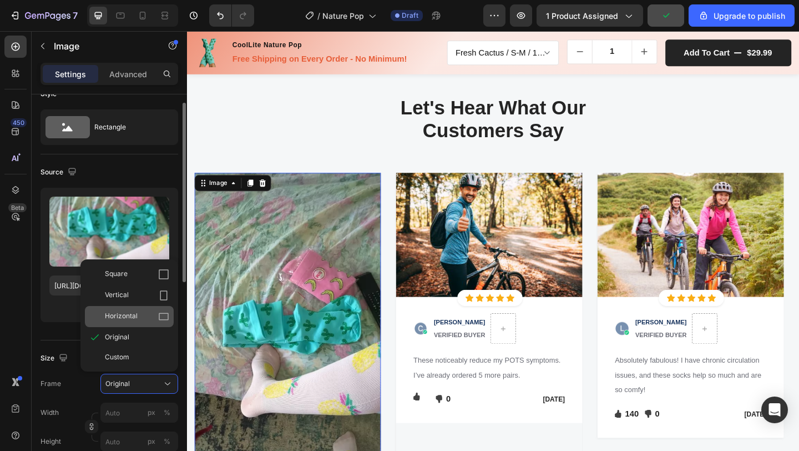
click at [138, 320] on div "Horizontal" at bounding box center [137, 316] width 64 height 11
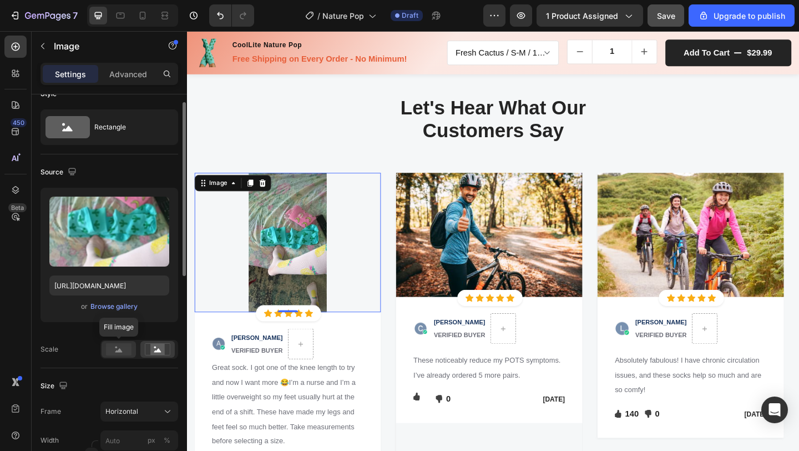
click at [120, 346] on rect at bounding box center [119, 349] width 26 height 12
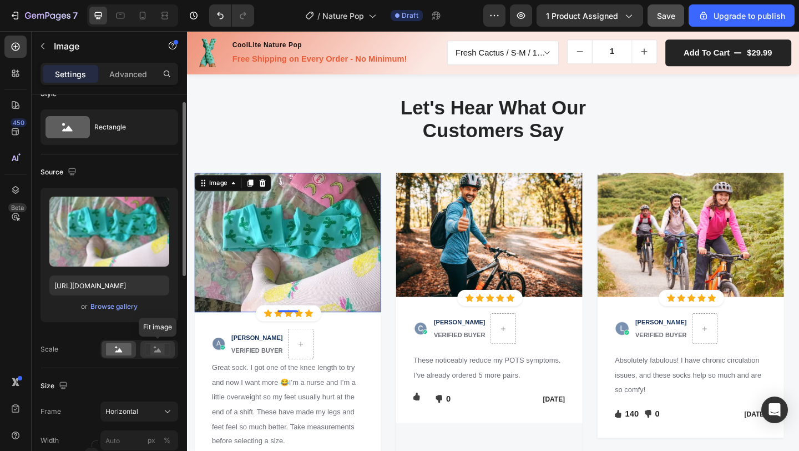
click at [163, 355] on div at bounding box center [157, 349] width 34 height 17
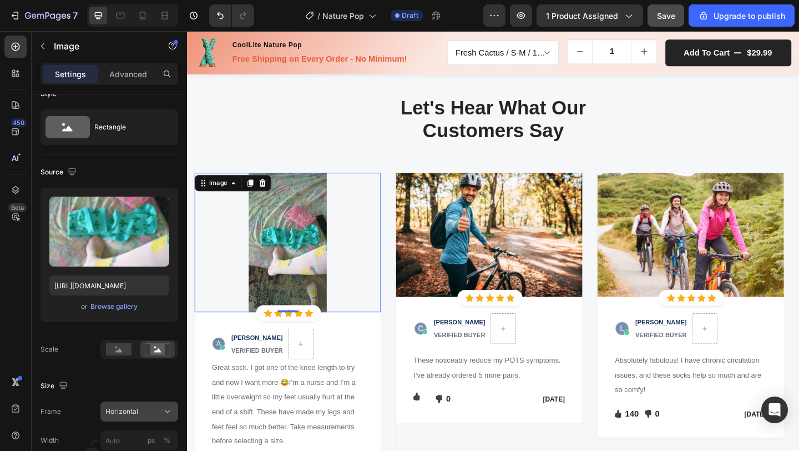
click at [129, 408] on span "Horizontal" at bounding box center [121, 411] width 33 height 10
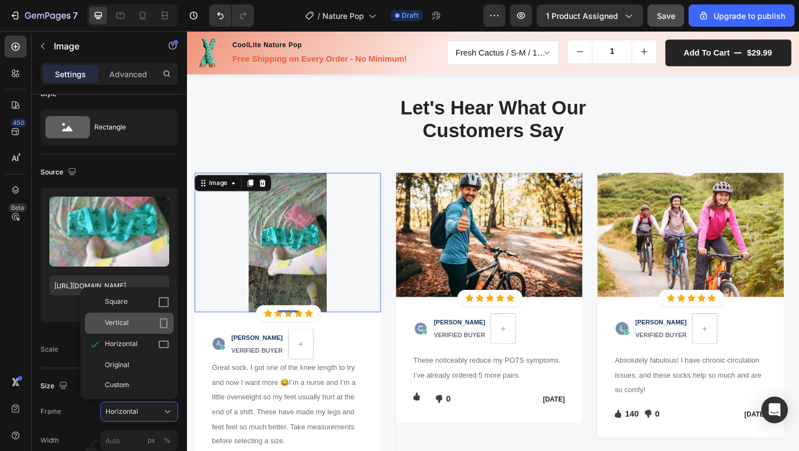
click at [132, 318] on div "Vertical" at bounding box center [137, 323] width 64 height 11
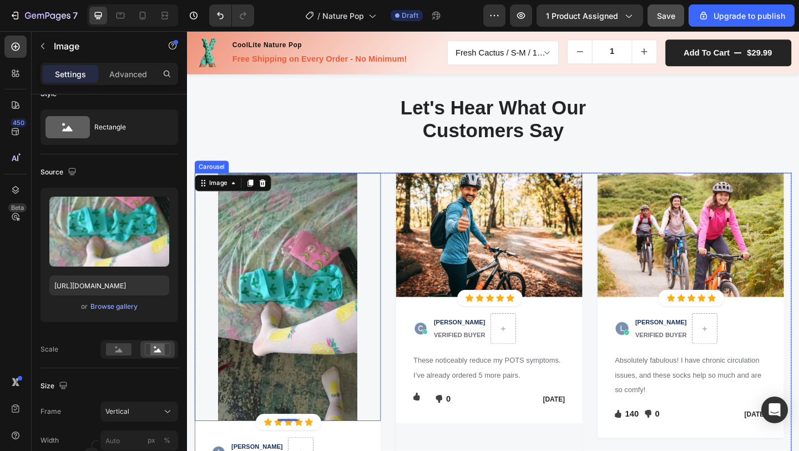
click at [408, 450] on div "Image 0 Icon Icon Icon Icon Icon Icon List Hoz Row Row Image [PERSON_NAME] VERI…" at bounding box center [520, 416] width 650 height 462
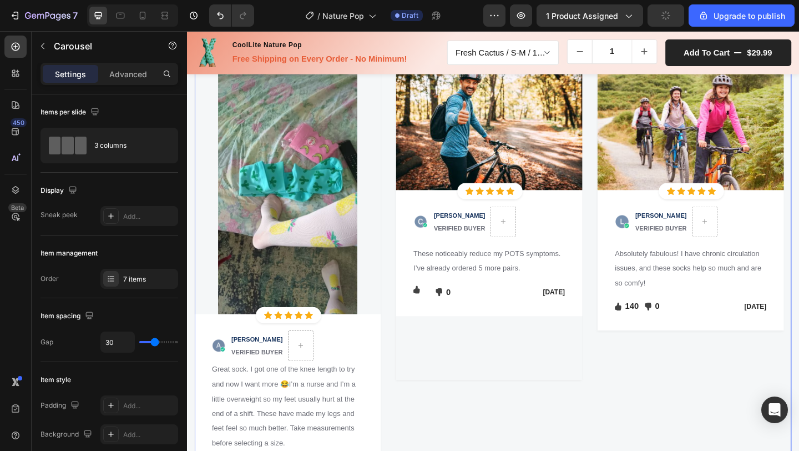
scroll to position [1517, 0]
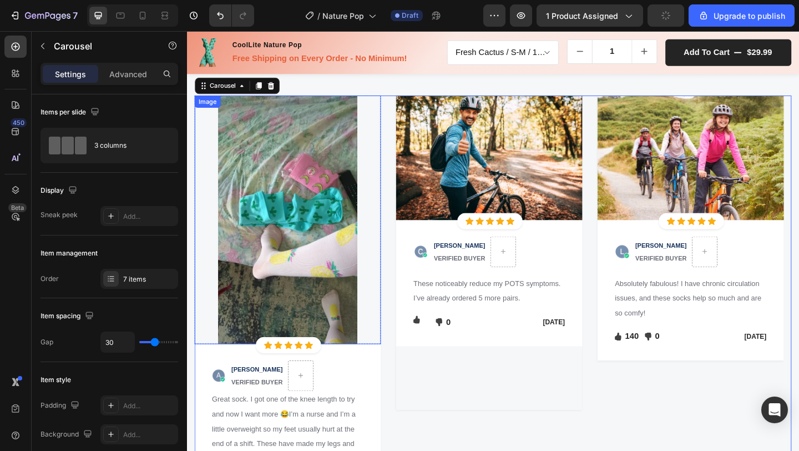
click at [307, 283] on img at bounding box center [296, 236] width 203 height 270
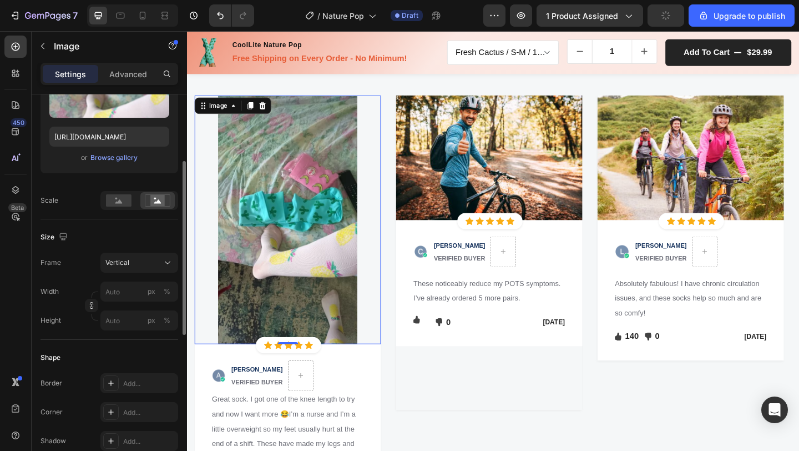
scroll to position [171, 0]
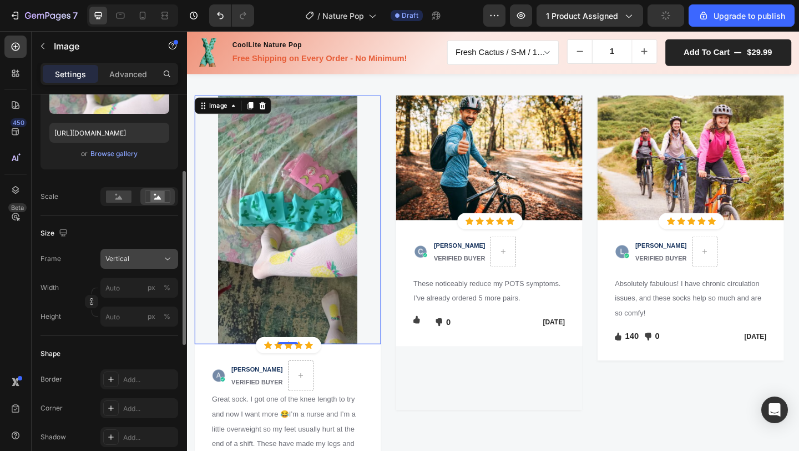
click at [136, 256] on div "Vertical" at bounding box center [132, 259] width 54 height 10
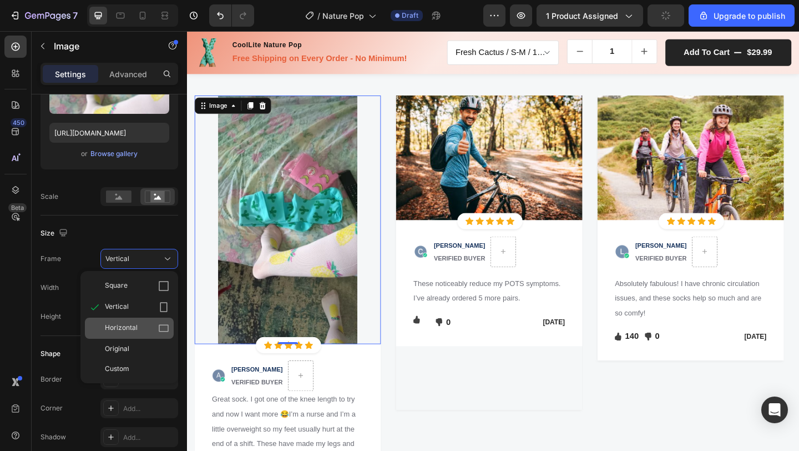
click at [120, 328] on span "Horizontal" at bounding box center [121, 328] width 33 height 11
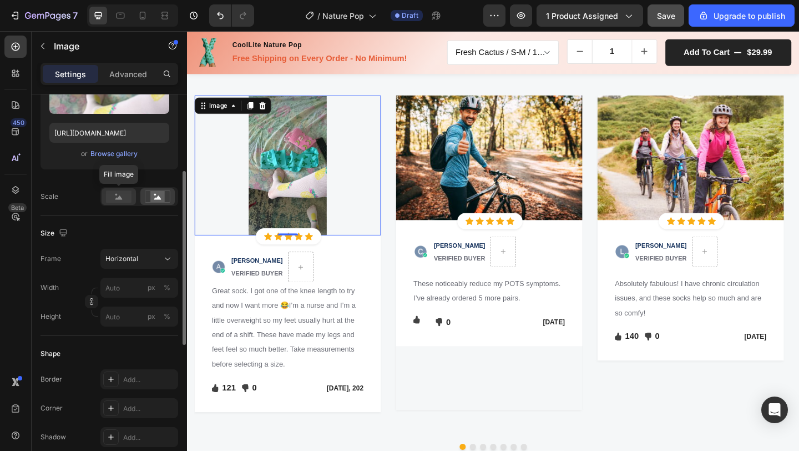
click at [118, 200] on rect at bounding box center [119, 196] width 26 height 12
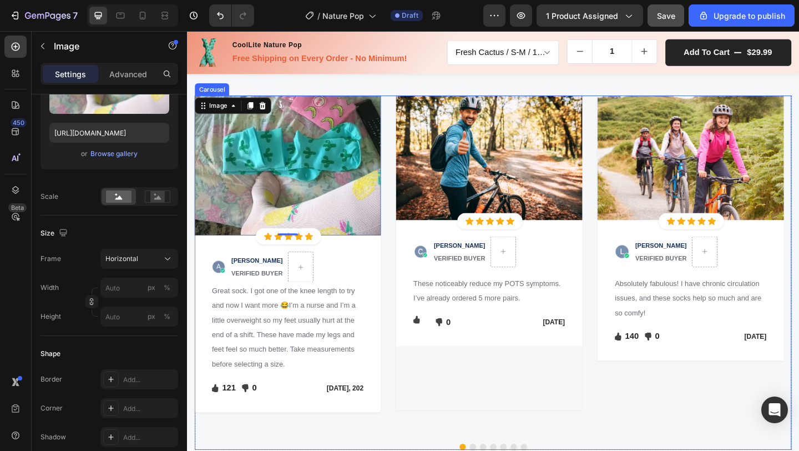
click at [411, 400] on div "Image 0 Icon Icon Icon Icon Icon Icon List Hoz Row Row Image [PERSON_NAME] VERI…" at bounding box center [520, 285] width 650 height 369
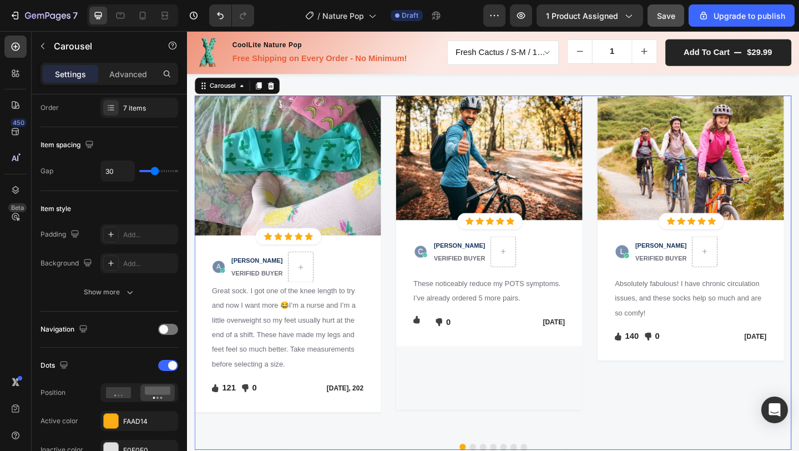
scroll to position [0, 0]
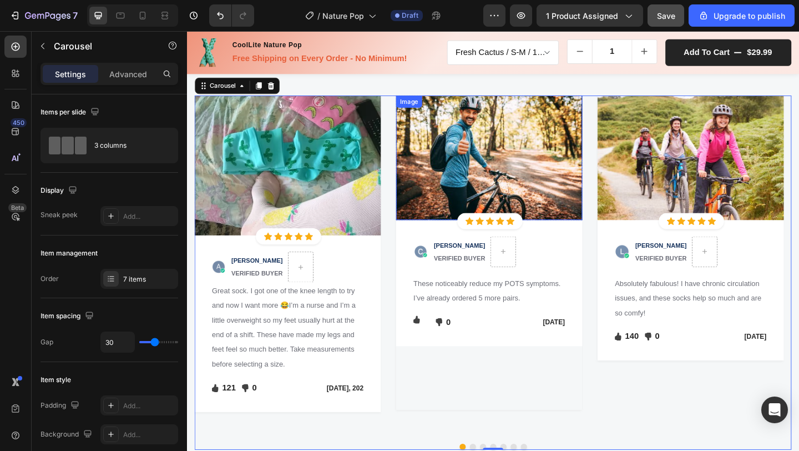
click at [540, 165] on img at bounding box center [516, 168] width 203 height 135
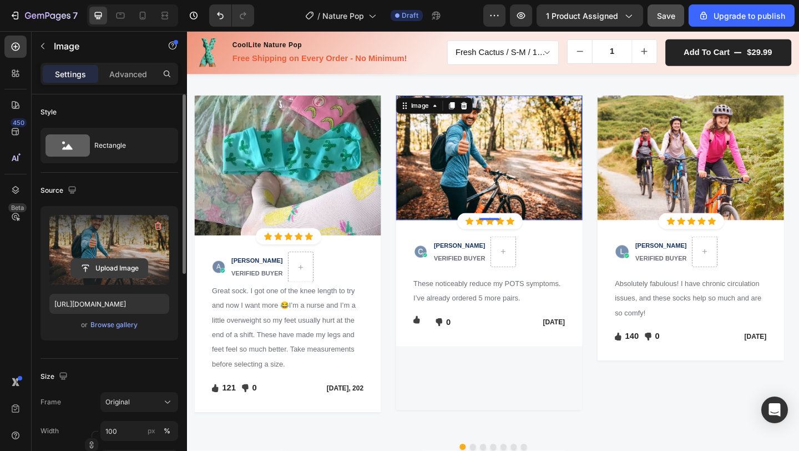
click at [86, 268] on input "file" at bounding box center [109, 268] width 77 height 19
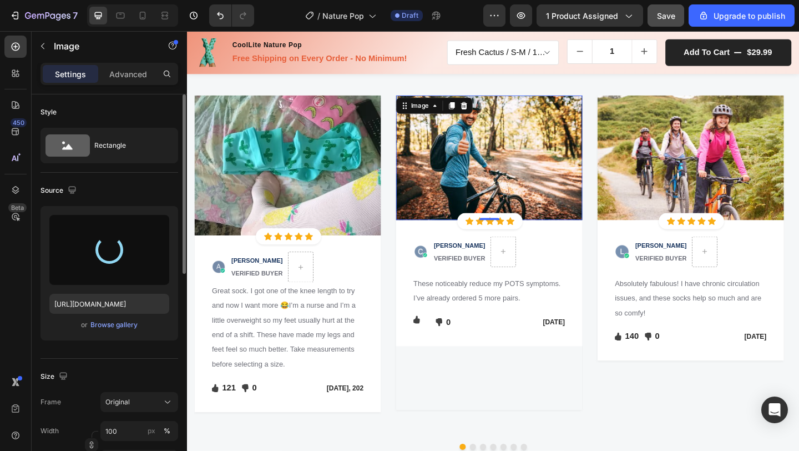
type input "[URL][DOMAIN_NAME]"
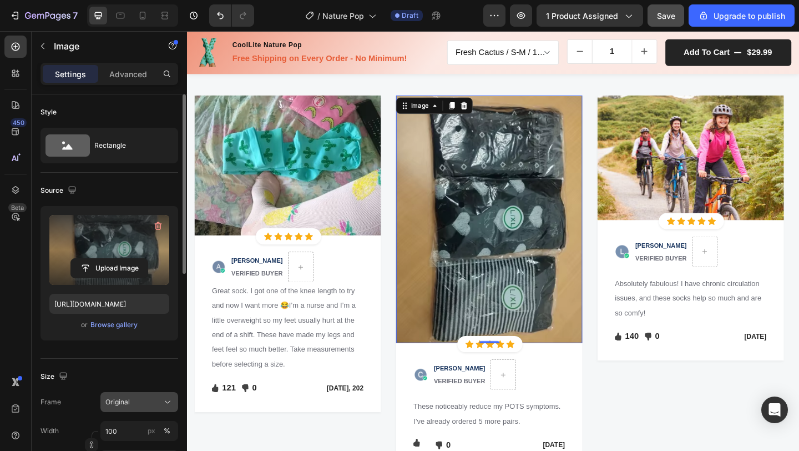
click at [125, 406] on span "Original" at bounding box center [117, 402] width 24 height 10
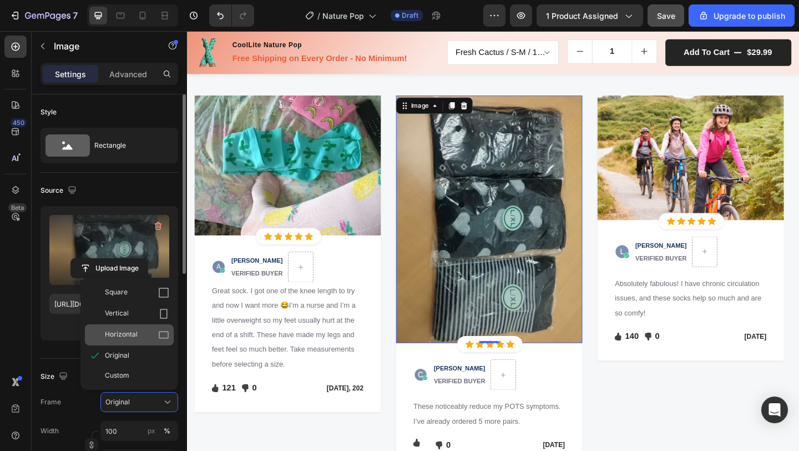
click at [141, 337] on div "Horizontal" at bounding box center [137, 334] width 64 height 11
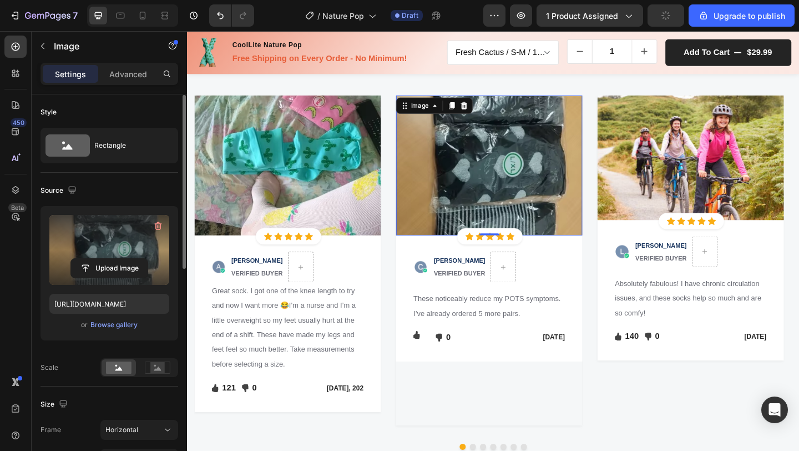
scroll to position [13, 0]
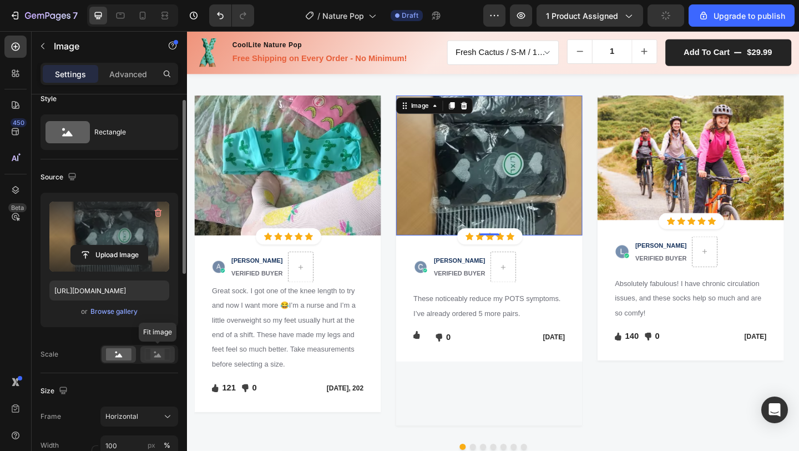
click at [144, 355] on div at bounding box center [157, 354] width 34 height 17
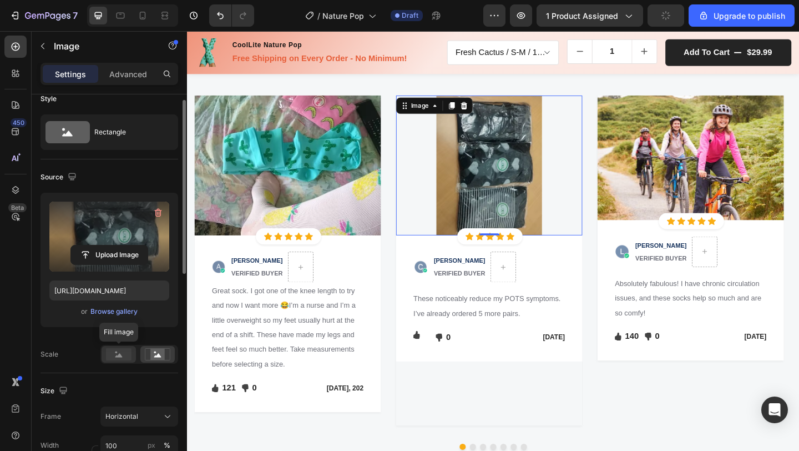
click at [120, 355] on icon at bounding box center [118, 355] width 7 height 4
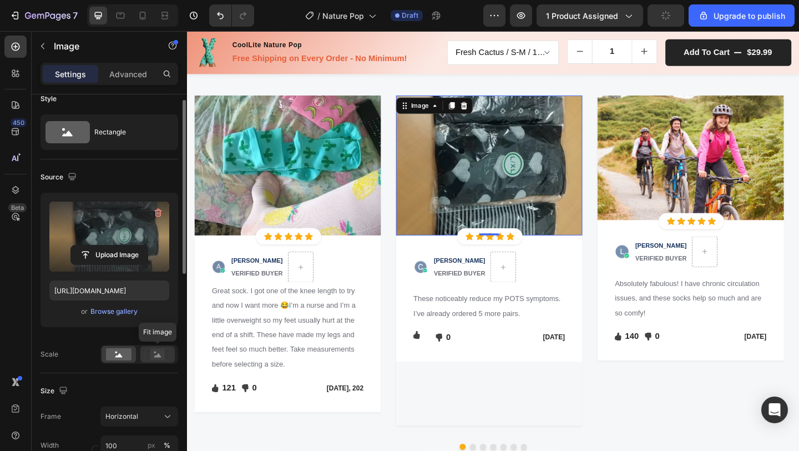
click at [157, 355] on icon at bounding box center [157, 355] width 7 height 4
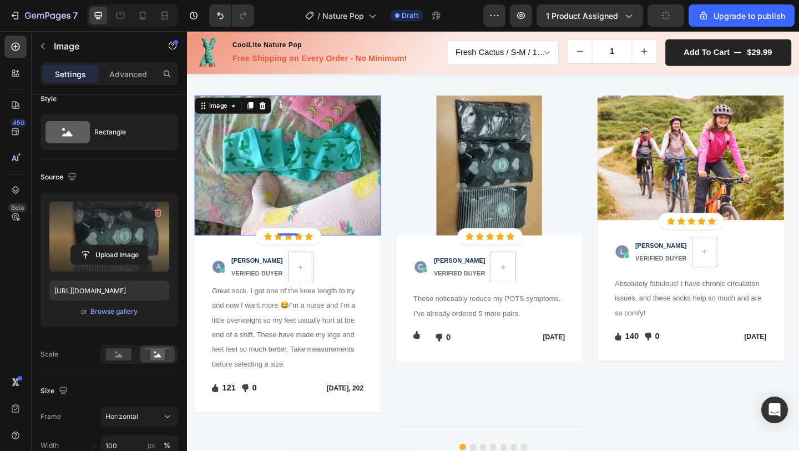
click at [294, 215] on img at bounding box center [296, 177] width 203 height 152
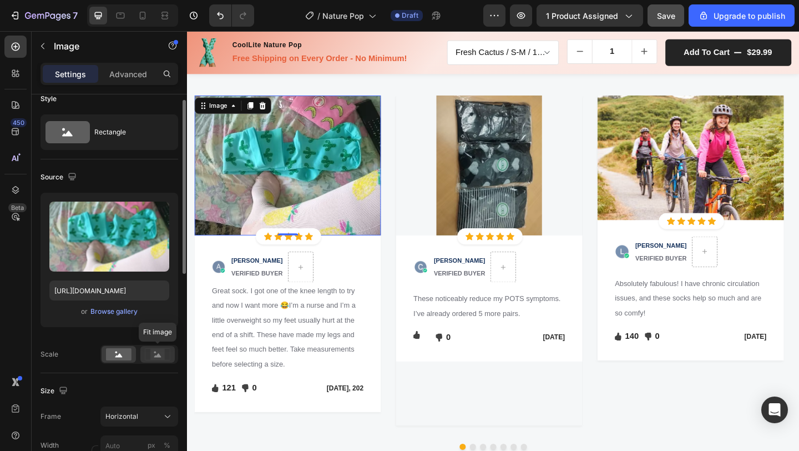
click at [162, 359] on rect at bounding box center [157, 354] width 14 height 11
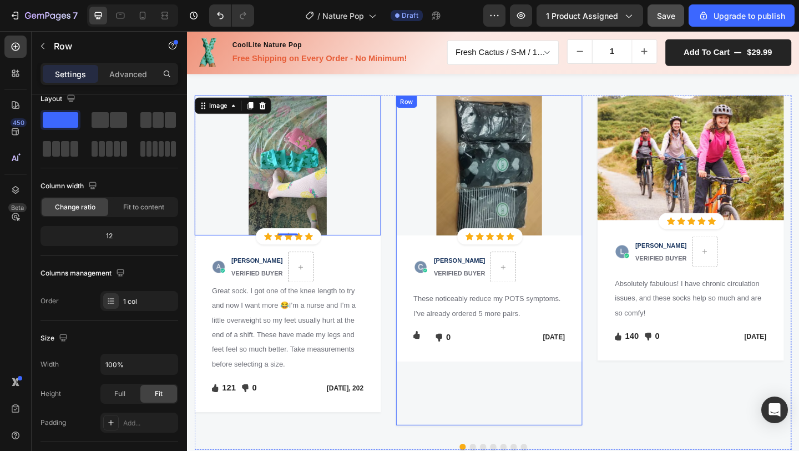
click at [444, 450] on div "Image Icon Icon Icon Icon Icon Icon List Hoz Row Row Image [PERSON_NAME] VERIFI…" at bounding box center [516, 280] width 203 height 358
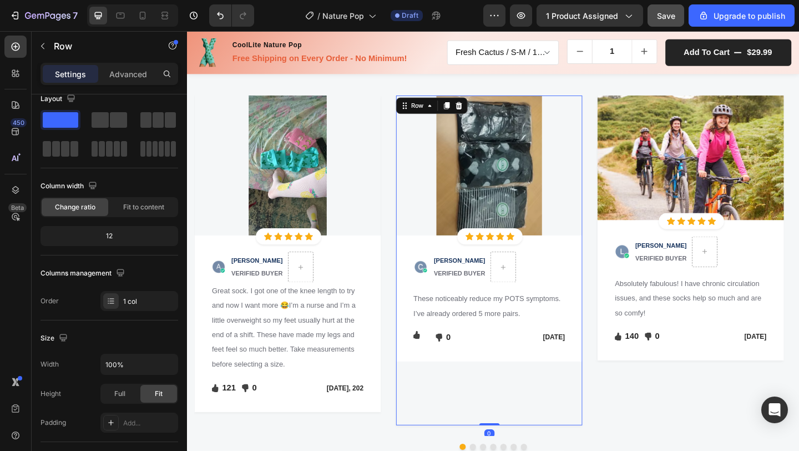
scroll to position [0, 0]
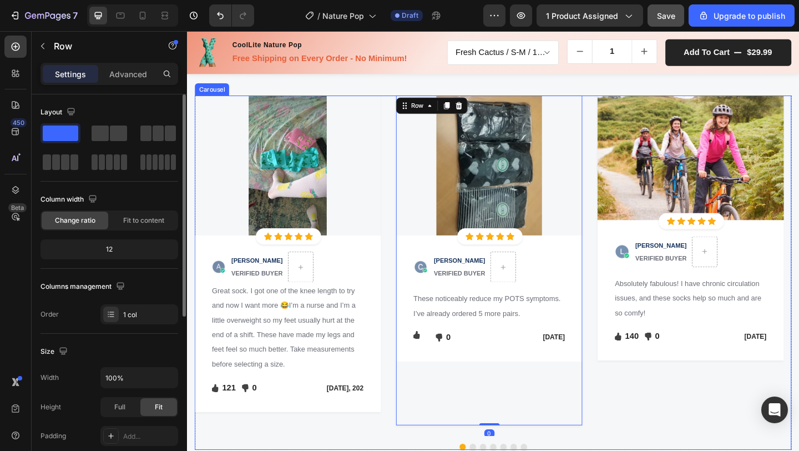
click at [406, 430] on div "Image Icon Icon Icon Icon Icon Icon List Hoz Row Row Image [PERSON_NAME] VERIFI…" at bounding box center [520, 285] width 650 height 369
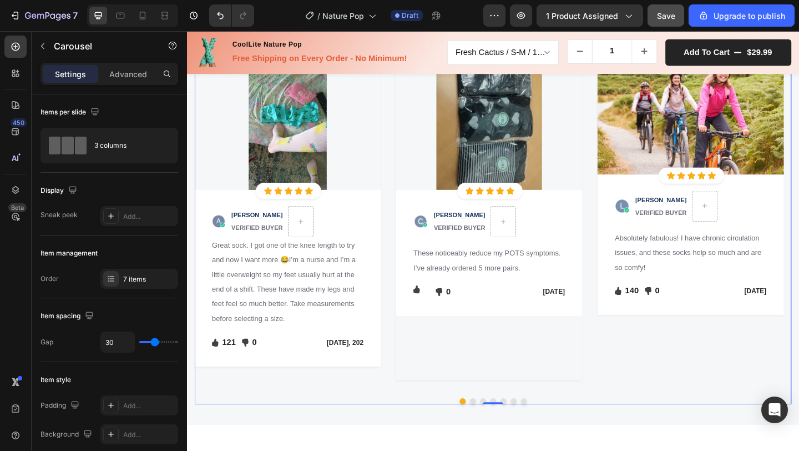
scroll to position [1588, 0]
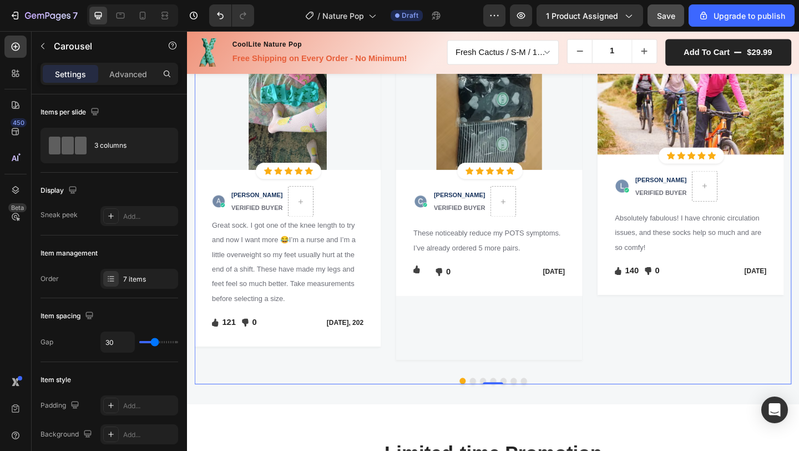
click at [495, 415] on button "Dot" at bounding box center [498, 411] width 7 height 7
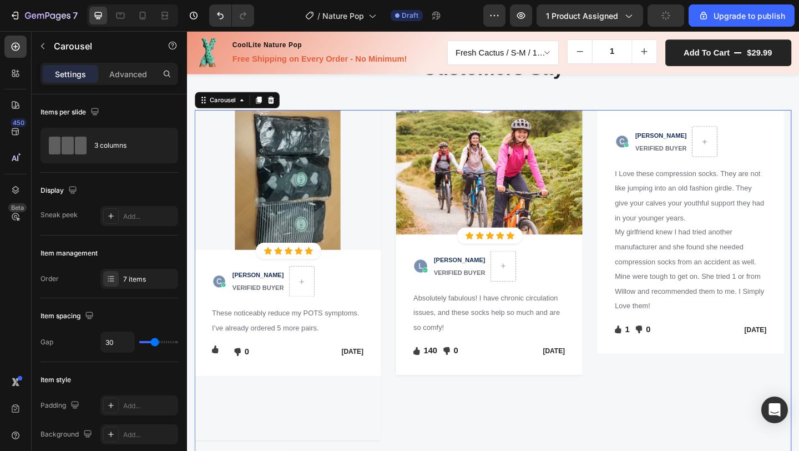
scroll to position [1477, 0]
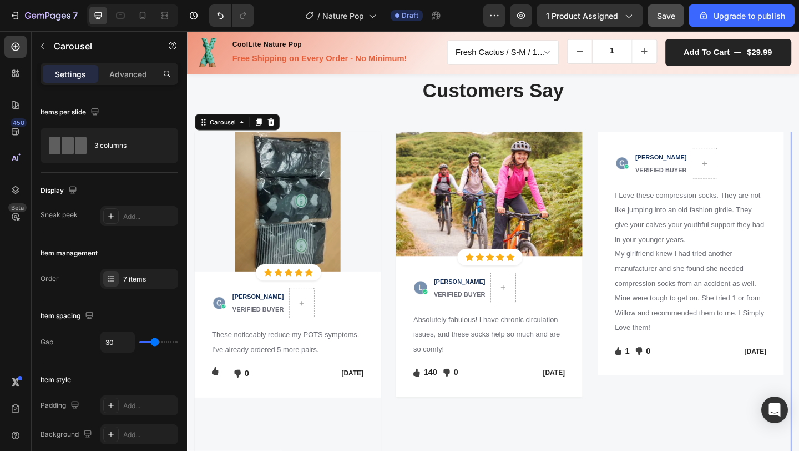
click at [533, 195] on img at bounding box center [516, 207] width 203 height 135
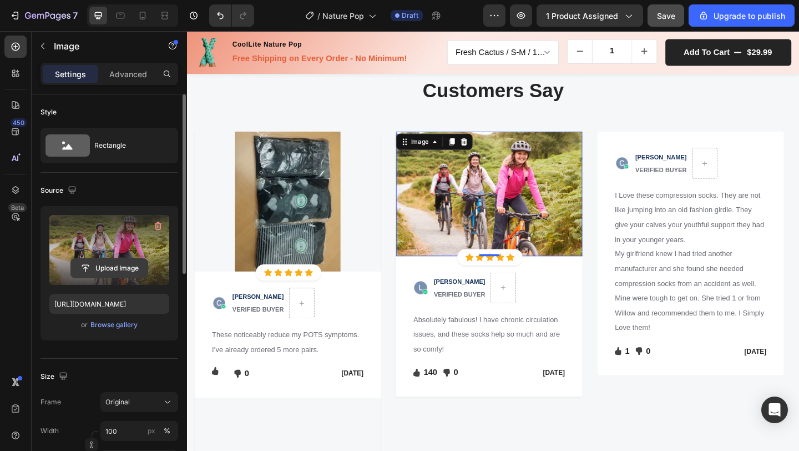
click at [112, 265] on input "file" at bounding box center [109, 268] width 77 height 19
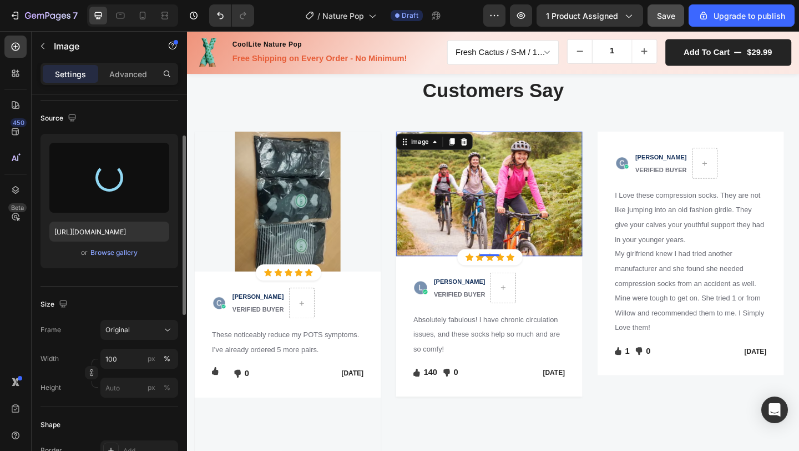
scroll to position [78, 0]
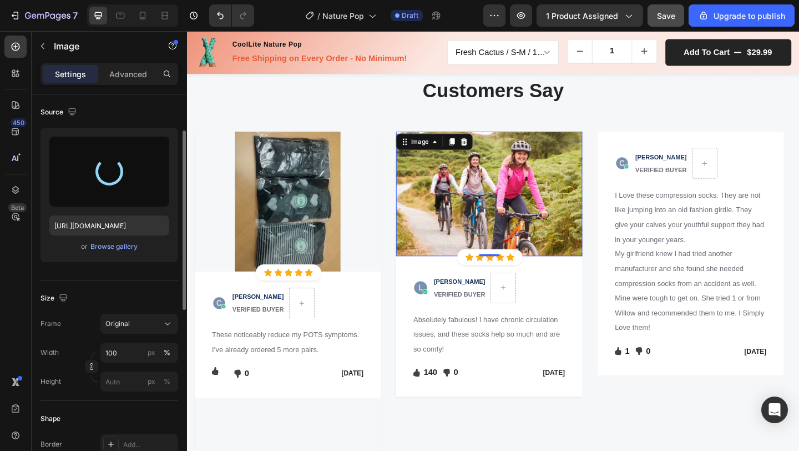
type input "[URL][DOMAIN_NAME]"
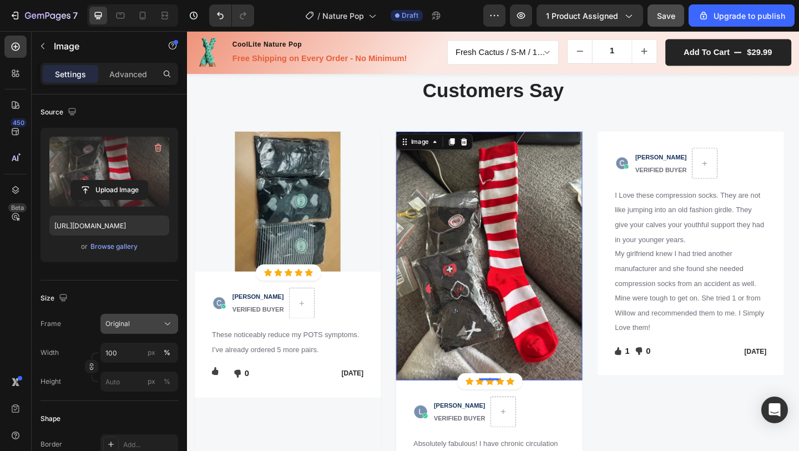
click at [137, 327] on div "Original" at bounding box center [132, 324] width 54 height 10
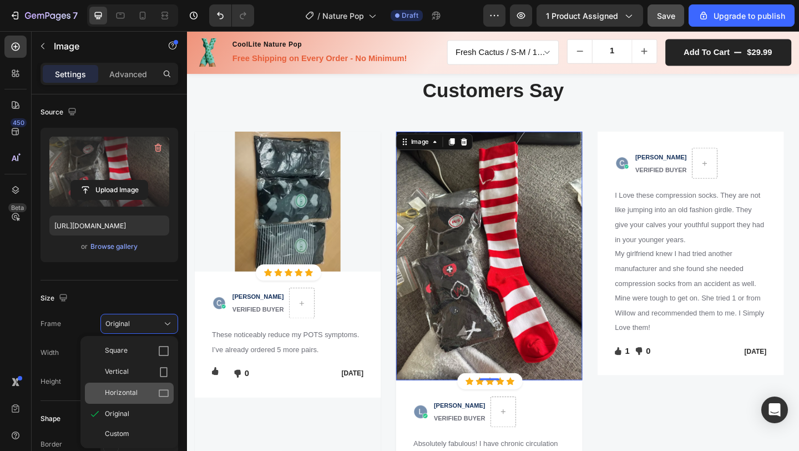
click at [119, 387] on span "Horizontal" at bounding box center [121, 392] width 33 height 11
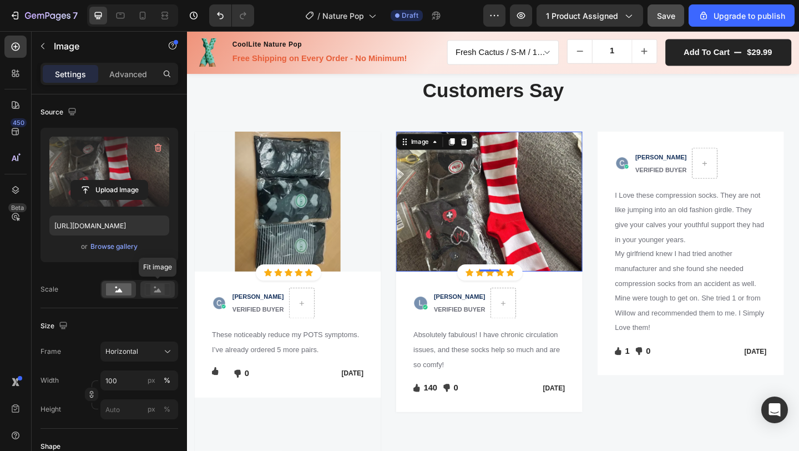
click at [158, 290] on icon at bounding box center [157, 290] width 7 height 4
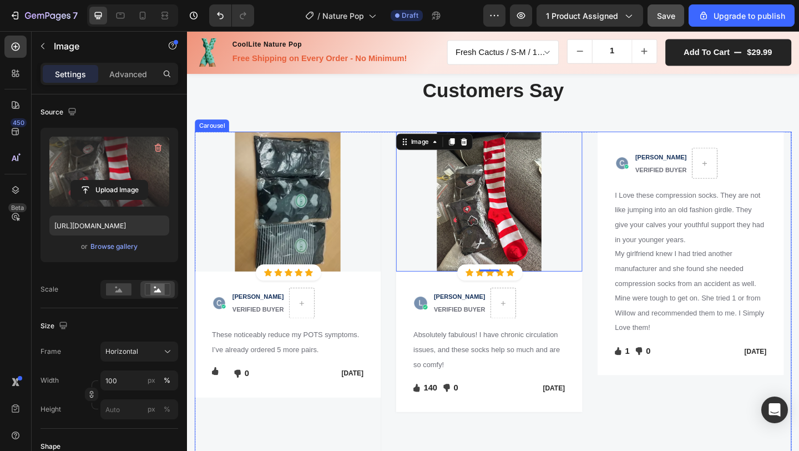
click at [402, 363] on div "Image Icon Icon Icon Icon Icon Icon List Hoz Row Row Image [PERSON_NAME] VERIFI…" at bounding box center [520, 324] width 650 height 369
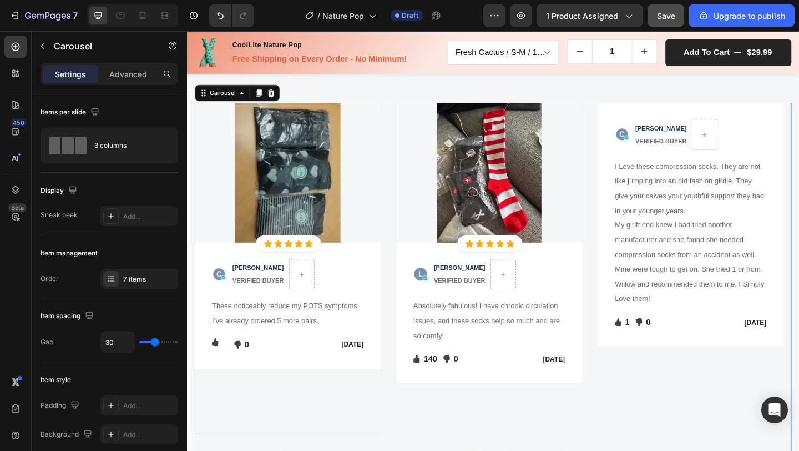
scroll to position [1562, 0]
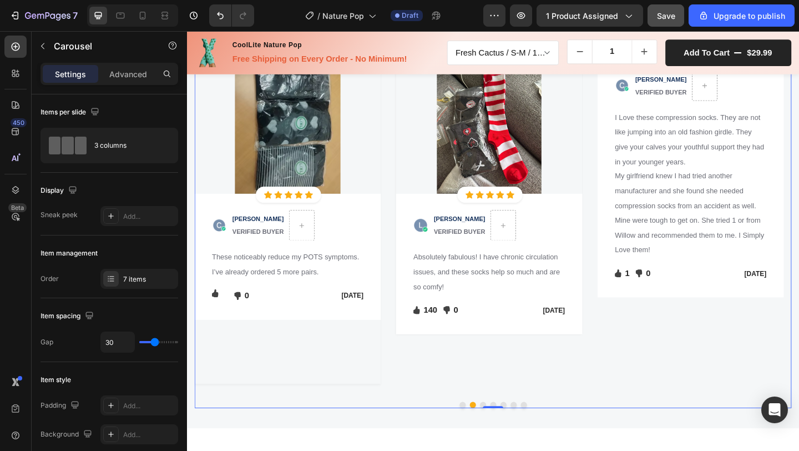
click at [506, 441] on button "Dot" at bounding box center [509, 437] width 7 height 7
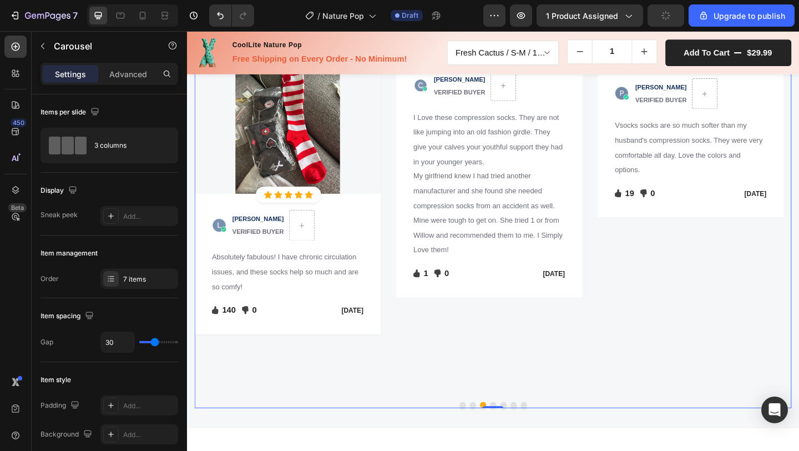
click at [517, 441] on button "Dot" at bounding box center [520, 437] width 7 height 7
